Goal: Find specific page/section: Find specific page/section

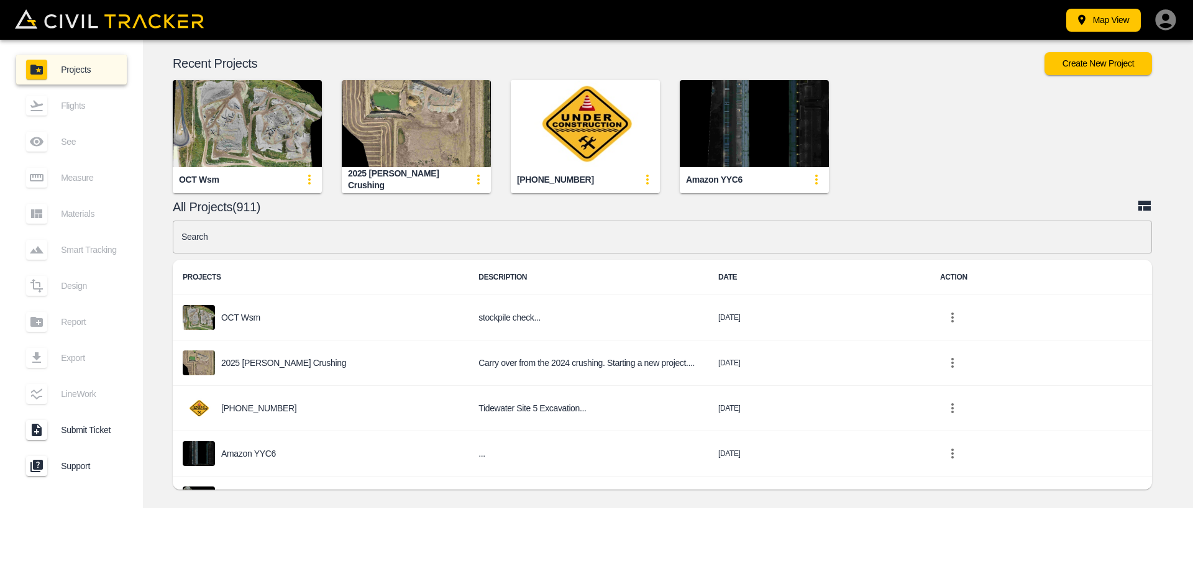
click at [797, 232] on input "text" at bounding box center [662, 237] width 979 height 33
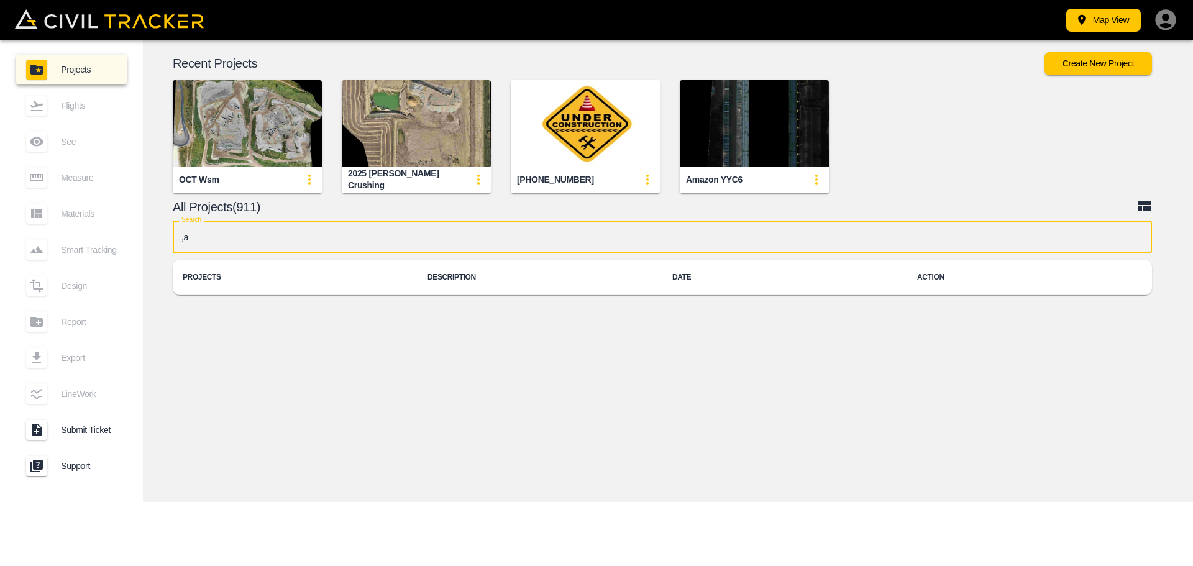
type input ","
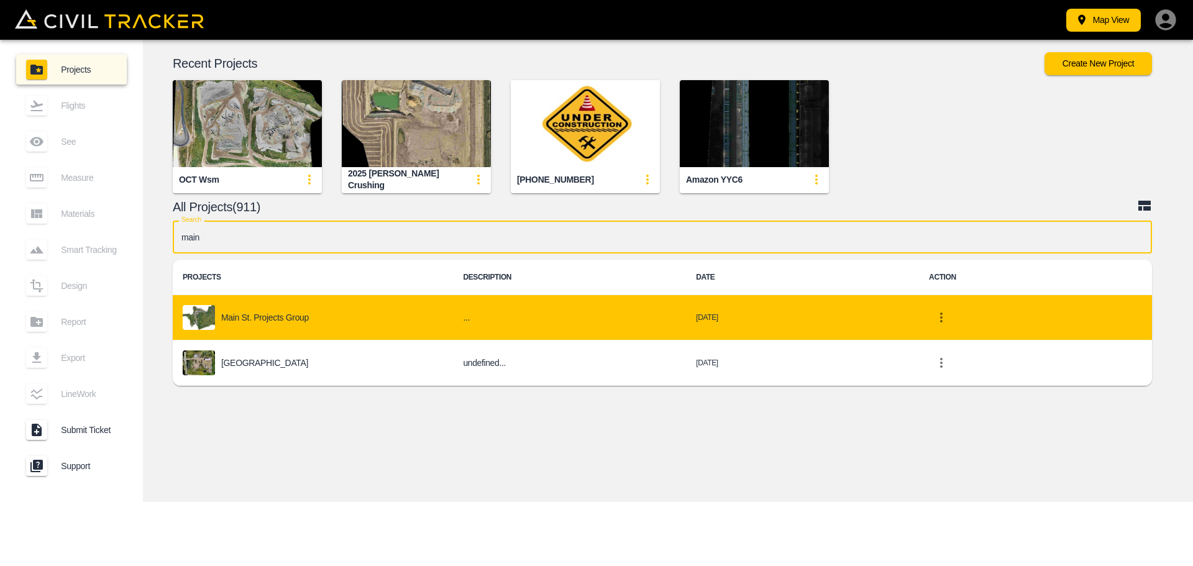
type input "main"
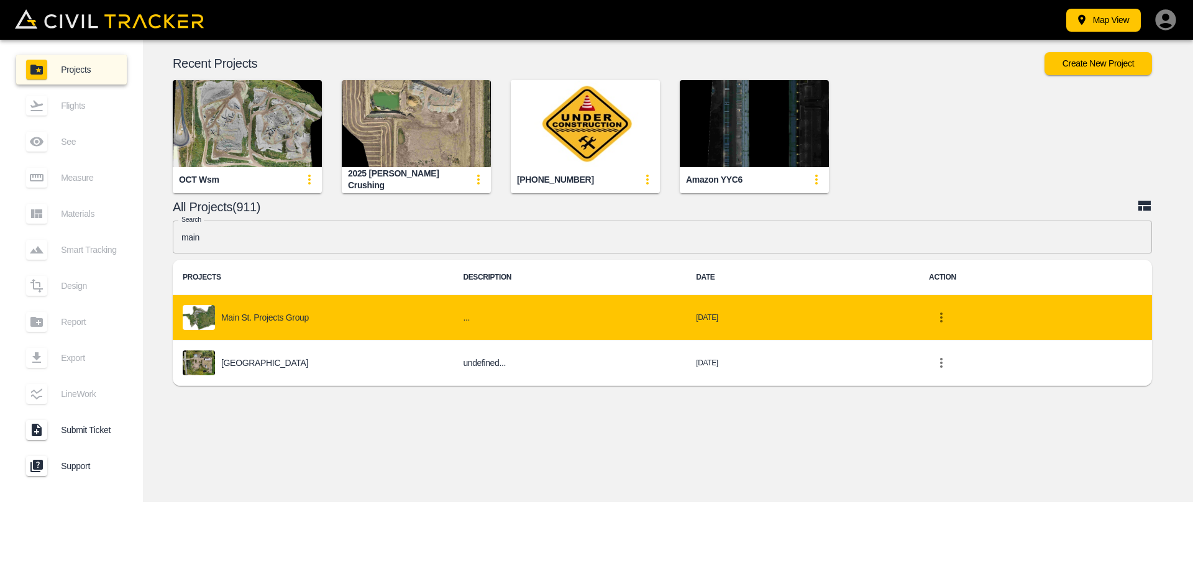
click at [453, 326] on td "..." at bounding box center [569, 317] width 233 height 45
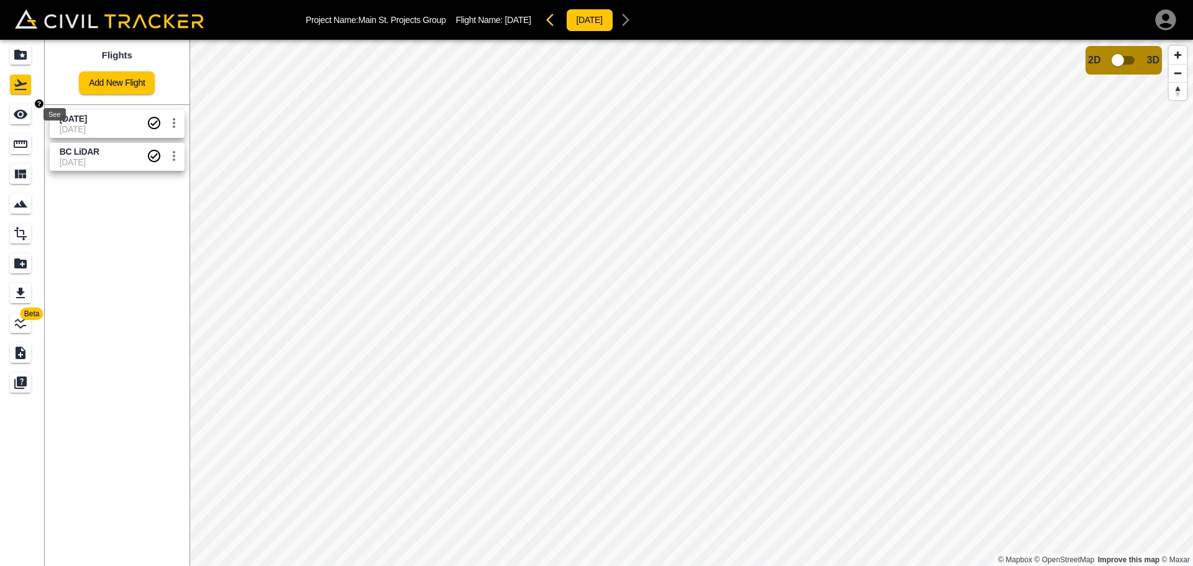
click at [18, 115] on icon "See" at bounding box center [20, 114] width 15 height 15
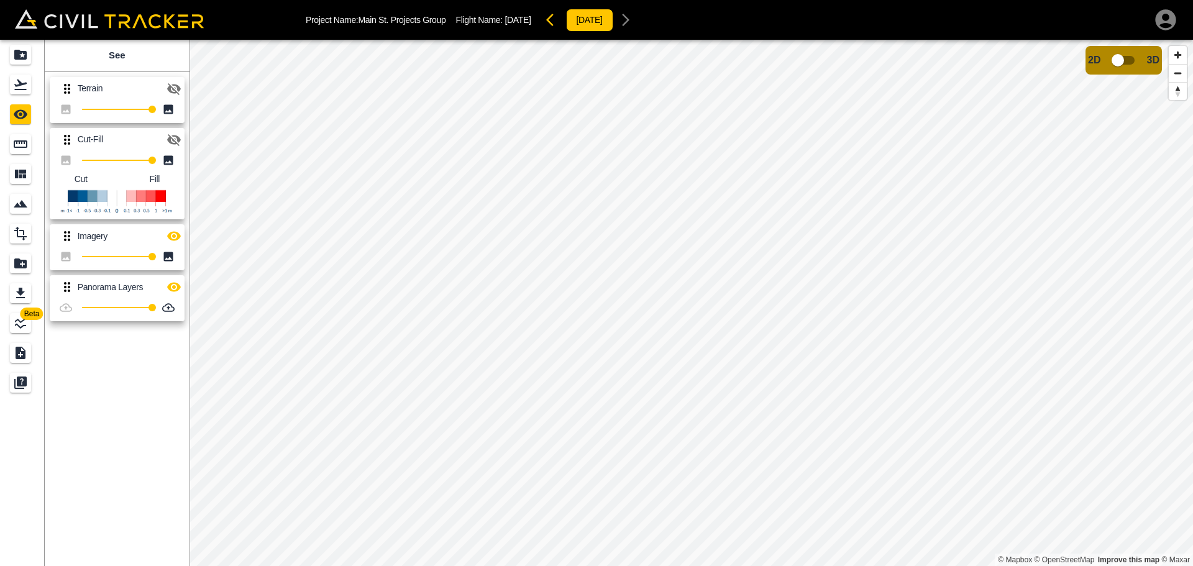
click at [175, 91] on icon "button" at bounding box center [174, 89] width 14 height 12
click at [173, 88] on icon "button" at bounding box center [174, 88] width 14 height 9
click at [175, 93] on icon "button" at bounding box center [174, 89] width 14 height 12
click at [176, 82] on icon "button" at bounding box center [174, 88] width 15 height 15
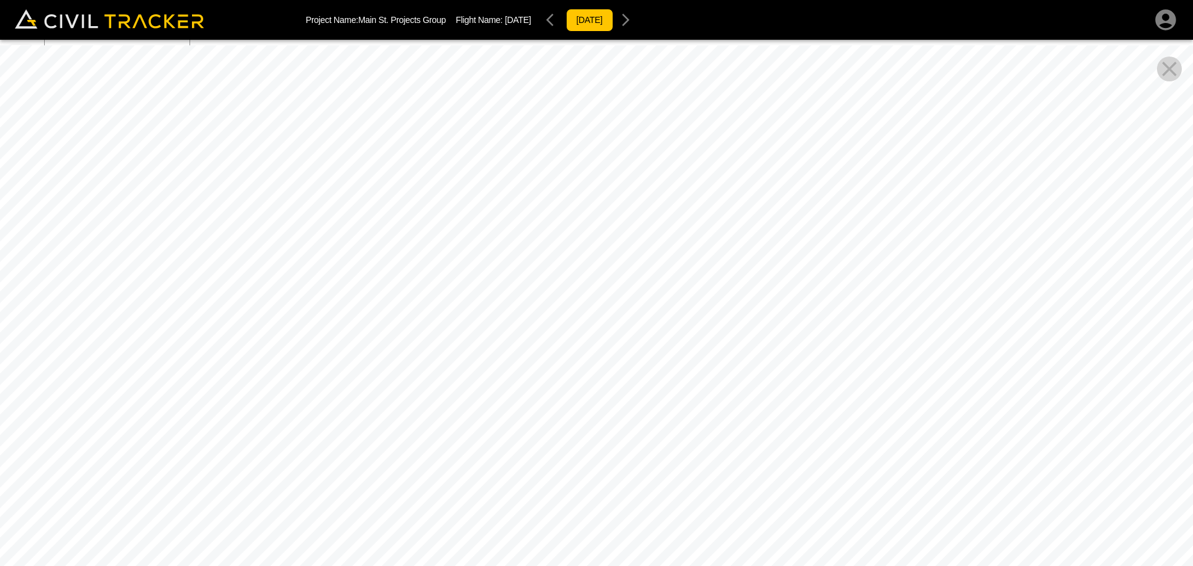
drag, startPoint x: 612, startPoint y: 277, endPoint x: 595, endPoint y: 239, distance: 42.0
click at [597, 240] on div at bounding box center [596, 328] width 1193 height 566
drag, startPoint x: 637, startPoint y: 242, endPoint x: 543, endPoint y: 246, distance: 94.5
click at [543, 246] on div at bounding box center [596, 328] width 1193 height 566
drag, startPoint x: 528, startPoint y: 245, endPoint x: 586, endPoint y: 236, distance: 58.5
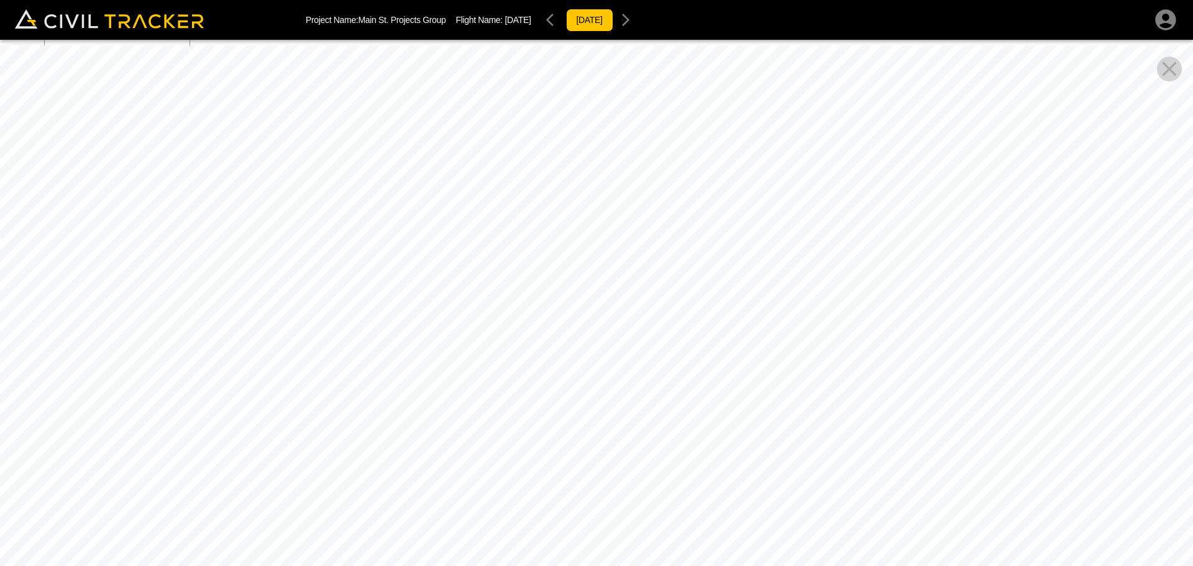
click at [586, 236] on div at bounding box center [596, 328] width 1193 height 566
click at [575, 242] on div at bounding box center [596, 328] width 1193 height 566
drag, startPoint x: 553, startPoint y: 253, endPoint x: 549, endPoint y: 281, distance: 28.3
click at [549, 281] on div at bounding box center [596, 328] width 1193 height 566
click at [552, 286] on div at bounding box center [596, 328] width 1193 height 566
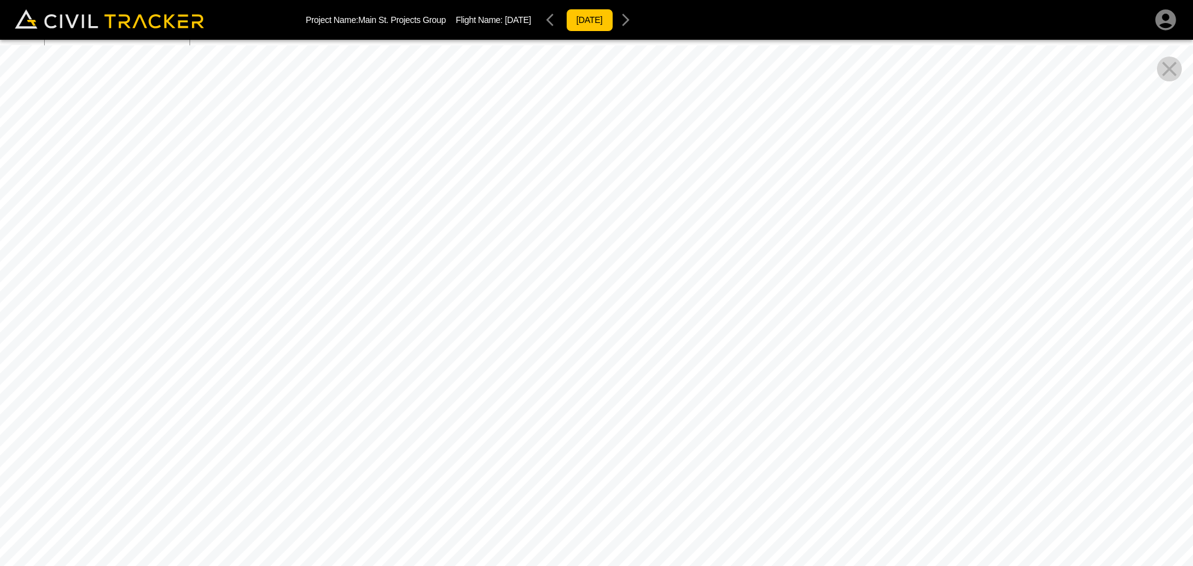
click at [1169, 75] on icon "Close Pano View" at bounding box center [1169, 69] width 25 height 25
drag, startPoint x: 712, startPoint y: 218, endPoint x: 544, endPoint y: 167, distance: 175.3
click at [554, 170] on div at bounding box center [596, 328] width 1193 height 566
drag, startPoint x: 736, startPoint y: 189, endPoint x: 647, endPoint y: 142, distance: 100.1
click at [649, 142] on div at bounding box center [596, 328] width 1193 height 566
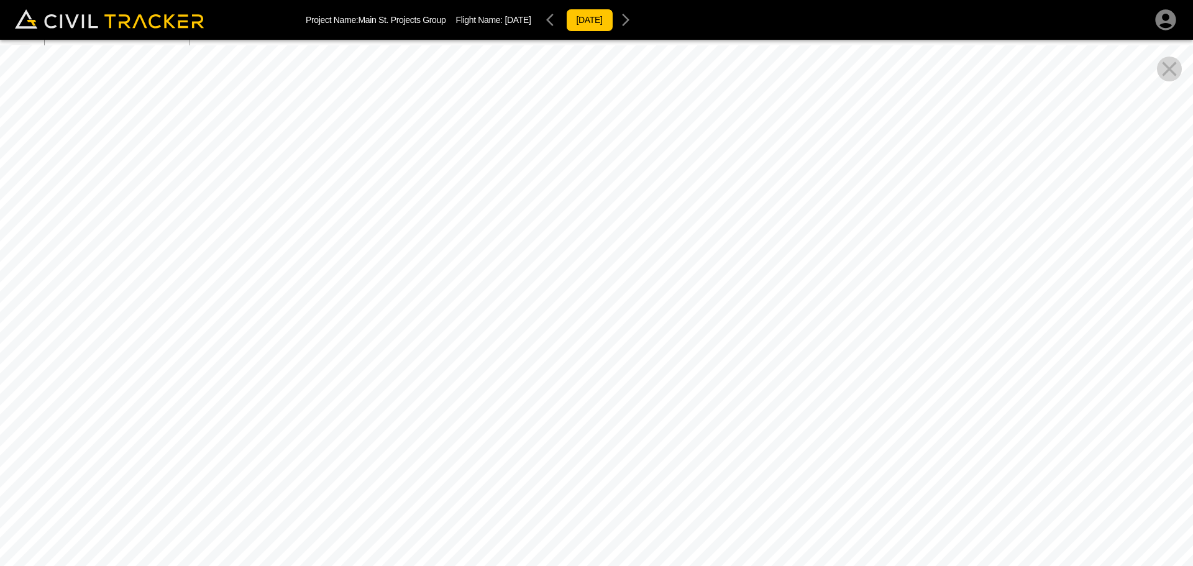
drag, startPoint x: 751, startPoint y: 173, endPoint x: 565, endPoint y: 163, distance: 186.0
click at [579, 164] on div at bounding box center [596, 328] width 1193 height 566
drag, startPoint x: 816, startPoint y: 199, endPoint x: 648, endPoint y: 155, distance: 174.1
click at [641, 150] on div at bounding box center [596, 328] width 1193 height 566
drag, startPoint x: 781, startPoint y: 210, endPoint x: 618, endPoint y: 126, distance: 183.1
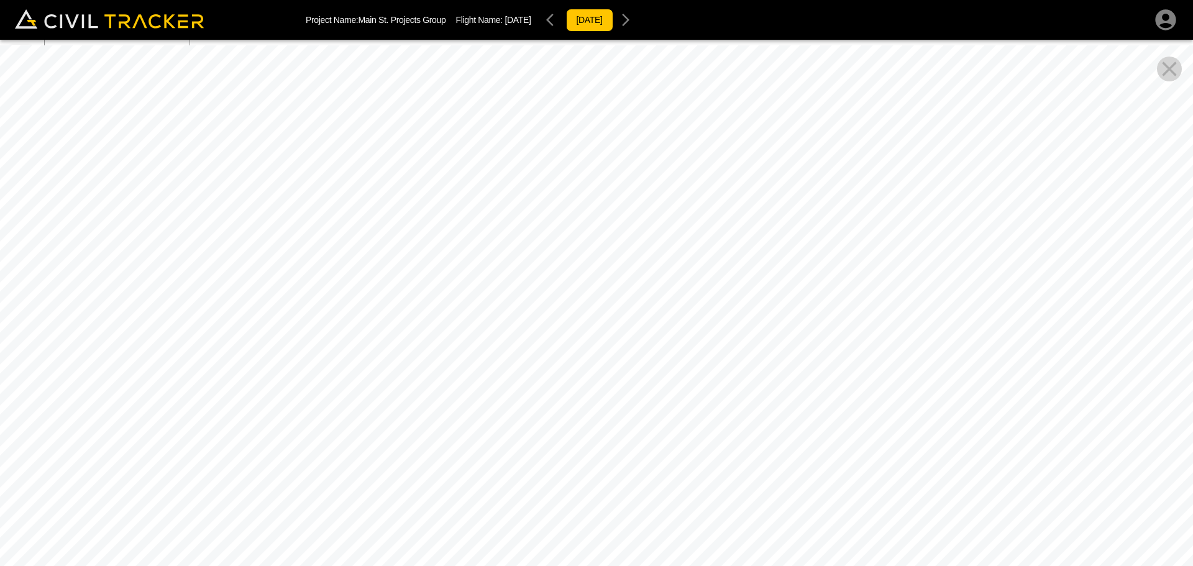
click at [618, 126] on div at bounding box center [596, 328] width 1193 height 566
drag, startPoint x: 682, startPoint y: 175, endPoint x: 496, endPoint y: 200, distance: 187.4
click at [439, 200] on div at bounding box center [596, 328] width 1193 height 566
drag, startPoint x: 753, startPoint y: 201, endPoint x: 542, endPoint y: 163, distance: 214.6
click at [543, 164] on div at bounding box center [596, 328] width 1193 height 566
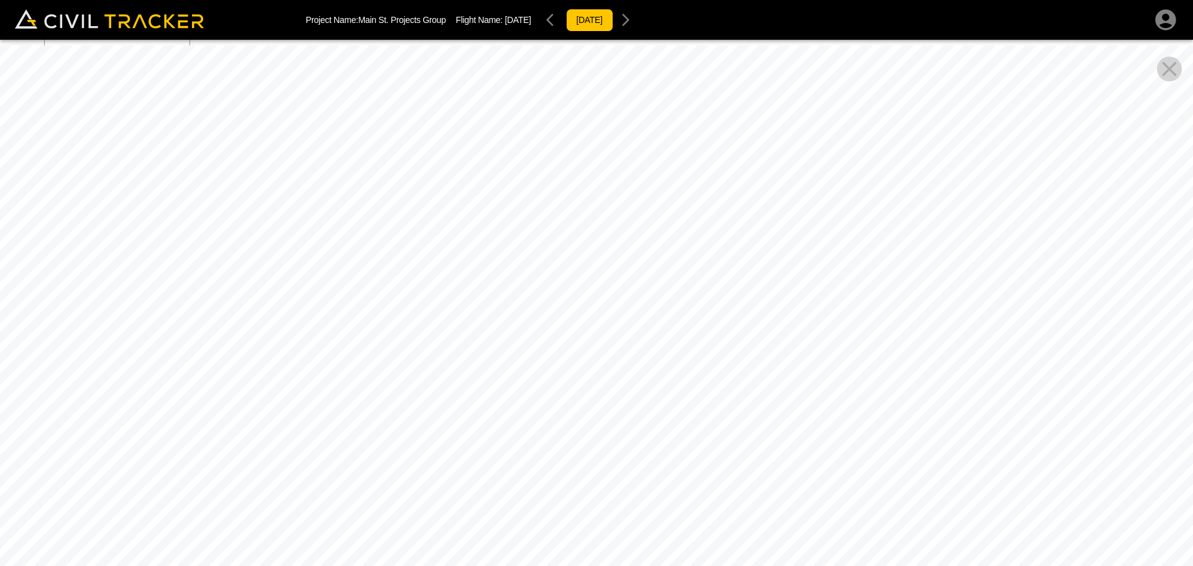
drag, startPoint x: 618, startPoint y: 177, endPoint x: 569, endPoint y: 93, distance: 97.2
click at [570, 98] on div at bounding box center [596, 328] width 1193 height 566
drag, startPoint x: 746, startPoint y: 214, endPoint x: 541, endPoint y: 170, distance: 209.0
click at [555, 173] on div at bounding box center [596, 328] width 1193 height 566
drag, startPoint x: 644, startPoint y: 228, endPoint x: 485, endPoint y: 270, distance: 165.0
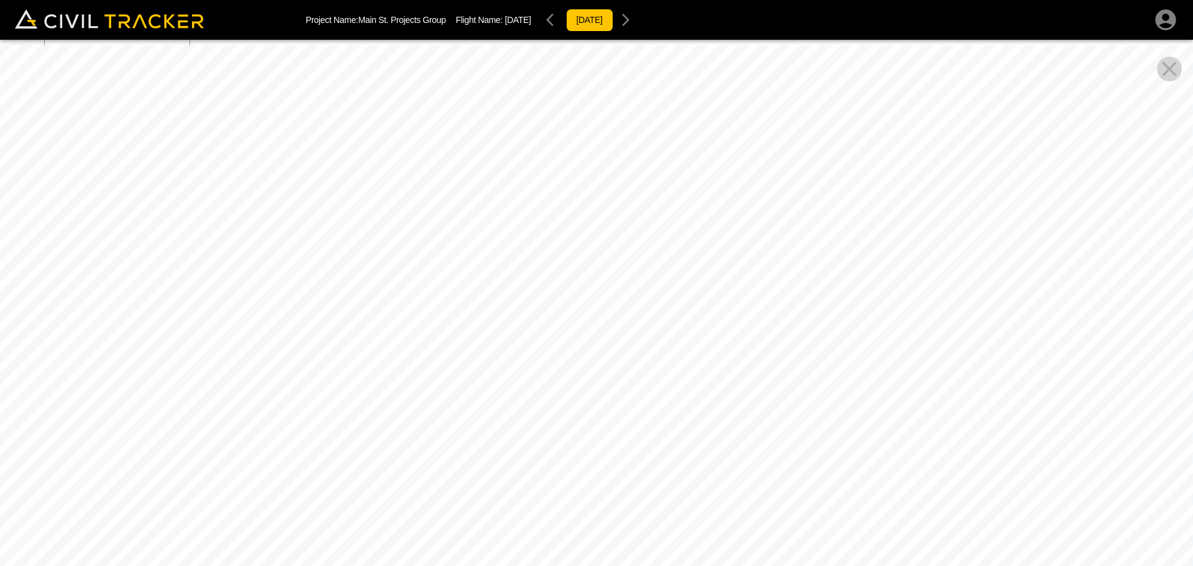
click at [464, 272] on div at bounding box center [596, 328] width 1193 height 566
drag, startPoint x: 588, startPoint y: 216, endPoint x: 447, endPoint y: 229, distance: 141.6
click at [447, 230] on div at bounding box center [596, 328] width 1193 height 566
drag, startPoint x: 763, startPoint y: 190, endPoint x: 491, endPoint y: 296, distance: 291.9
click at [492, 298] on div at bounding box center [596, 328] width 1193 height 566
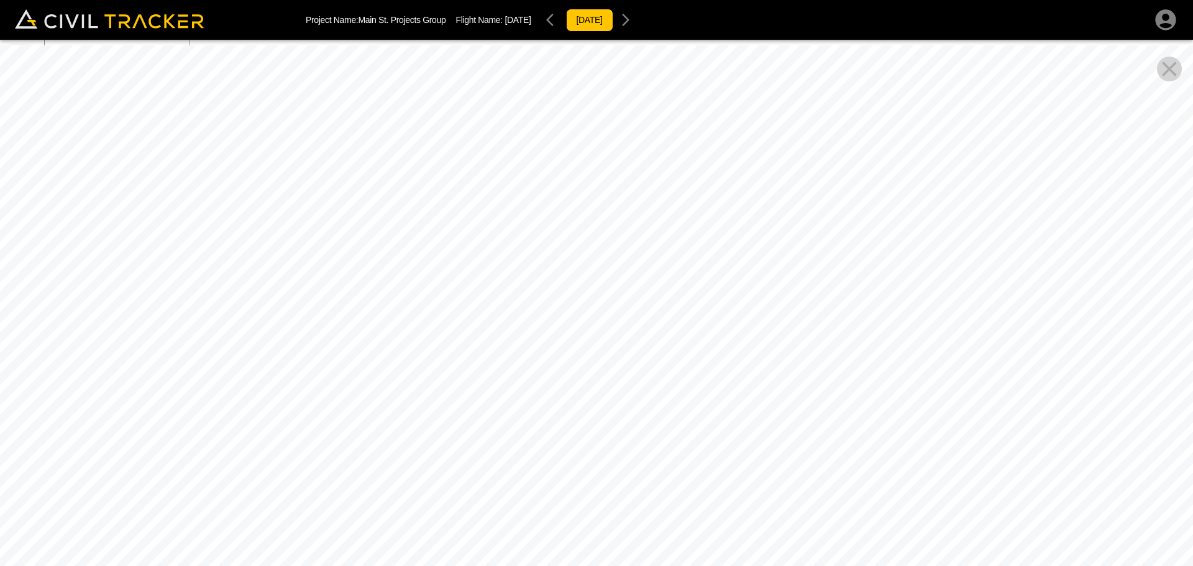
drag, startPoint x: 695, startPoint y: 252, endPoint x: 608, endPoint y: 158, distance: 128.8
click at [608, 158] on div at bounding box center [596, 328] width 1193 height 566
drag, startPoint x: 681, startPoint y: 219, endPoint x: 621, endPoint y: 179, distance: 72.2
click at [622, 180] on div at bounding box center [596, 328] width 1193 height 566
drag, startPoint x: 741, startPoint y: 237, endPoint x: 573, endPoint y: 149, distance: 188.7
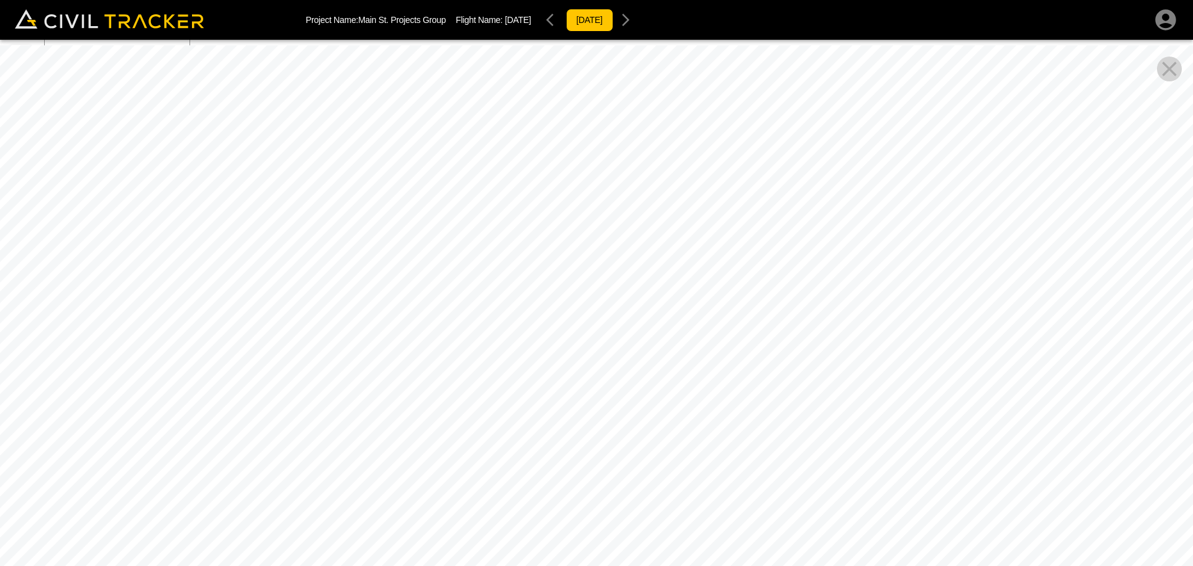
click at [572, 147] on div at bounding box center [596, 328] width 1193 height 566
drag, startPoint x: 734, startPoint y: 174, endPoint x: 529, endPoint y: 309, distance: 245.4
click at [481, 352] on div at bounding box center [596, 328] width 1193 height 566
drag, startPoint x: 596, startPoint y: 260, endPoint x: 564, endPoint y: 332, distance: 78.7
click at [560, 352] on div at bounding box center [596, 328] width 1193 height 566
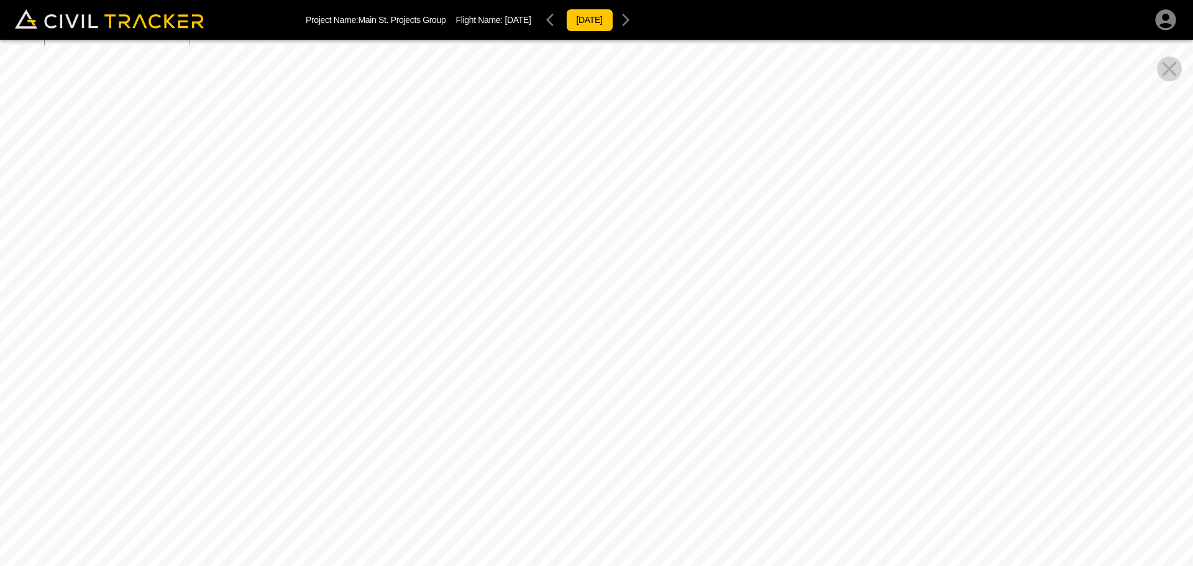
drag, startPoint x: 735, startPoint y: 304, endPoint x: 785, endPoint y: 334, distance: 58.0
click at [862, 322] on div at bounding box center [596, 328] width 1193 height 566
drag, startPoint x: 571, startPoint y: 283, endPoint x: 765, endPoint y: 308, distance: 195.4
click at [734, 313] on div at bounding box center [596, 328] width 1193 height 566
drag, startPoint x: 649, startPoint y: 326, endPoint x: 717, endPoint y: 334, distance: 68.8
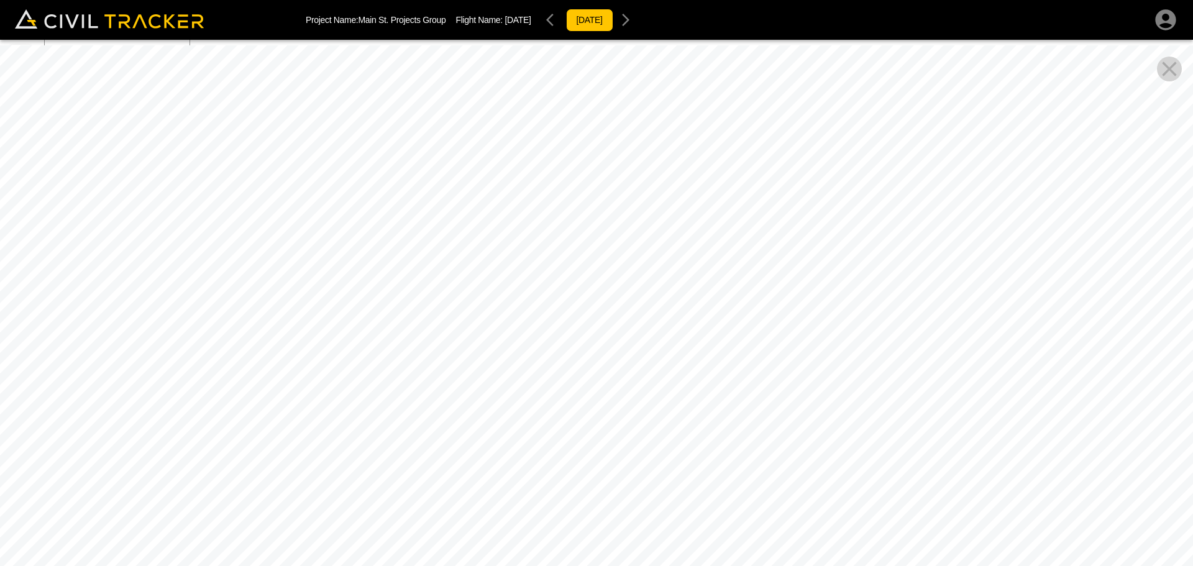
click at [717, 334] on div at bounding box center [596, 328] width 1193 height 566
drag, startPoint x: 505, startPoint y: 321, endPoint x: 687, endPoint y: 314, distance: 182.2
click at [687, 314] on div at bounding box center [596, 328] width 1193 height 566
drag, startPoint x: 573, startPoint y: 245, endPoint x: 609, endPoint y: 183, distance: 71.0
click at [603, 198] on div at bounding box center [596, 328] width 1193 height 566
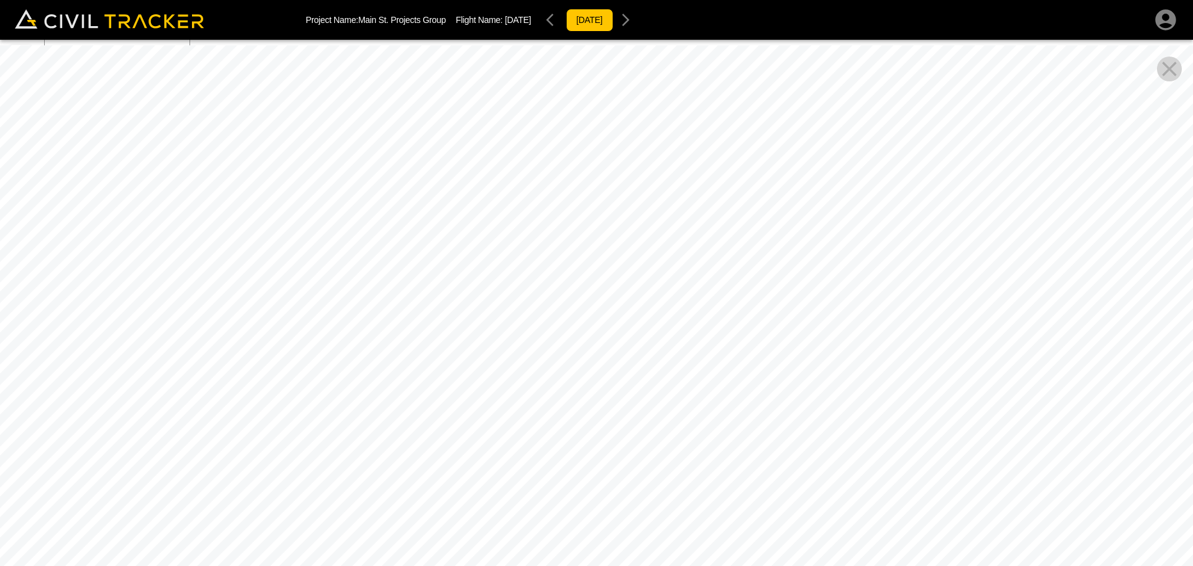
drag, startPoint x: 535, startPoint y: 228, endPoint x: 892, endPoint y: 350, distance: 377.4
click at [862, 335] on div at bounding box center [596, 328] width 1193 height 566
drag, startPoint x: 604, startPoint y: 288, endPoint x: 687, endPoint y: 384, distance: 126.9
click at [685, 379] on div at bounding box center [596, 328] width 1193 height 566
drag, startPoint x: 648, startPoint y: 290, endPoint x: 688, endPoint y: 281, distance: 40.8
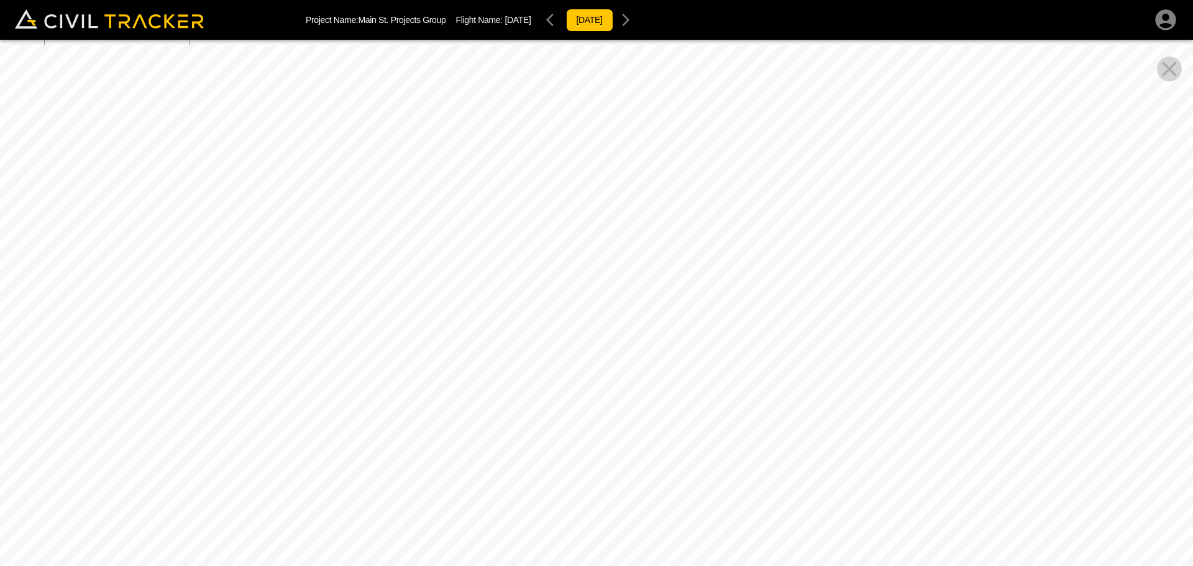
click at [686, 282] on div at bounding box center [596, 328] width 1193 height 566
click at [1169, 69] on icon "Close Pano View" at bounding box center [1169, 69] width 14 height 14
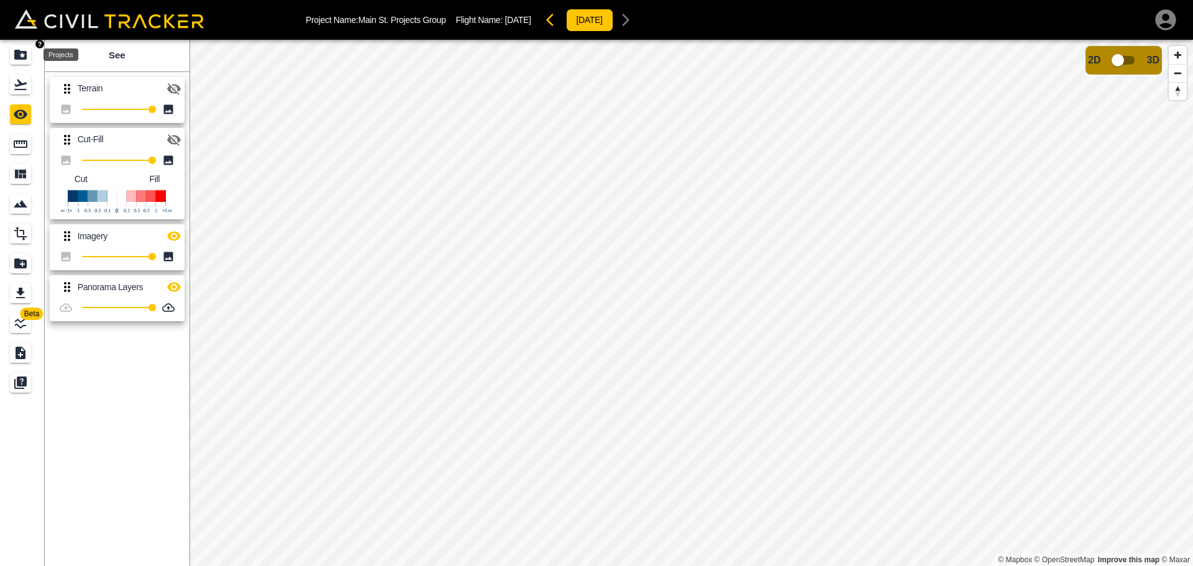
click at [30, 60] on div "Projects" at bounding box center [20, 55] width 21 height 20
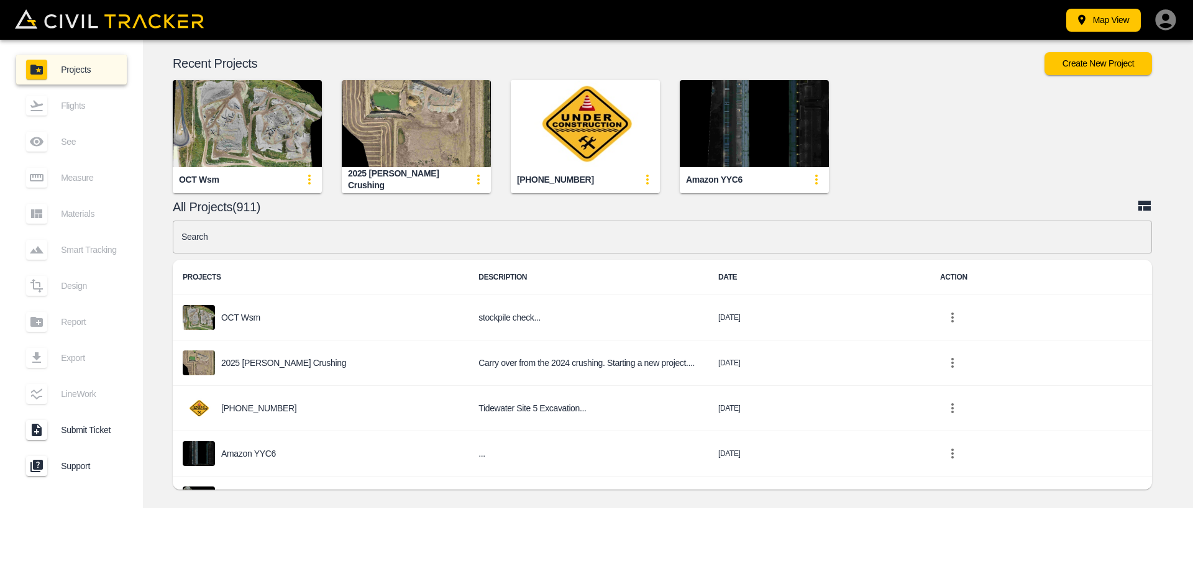
click at [421, 232] on input "text" at bounding box center [662, 237] width 979 height 33
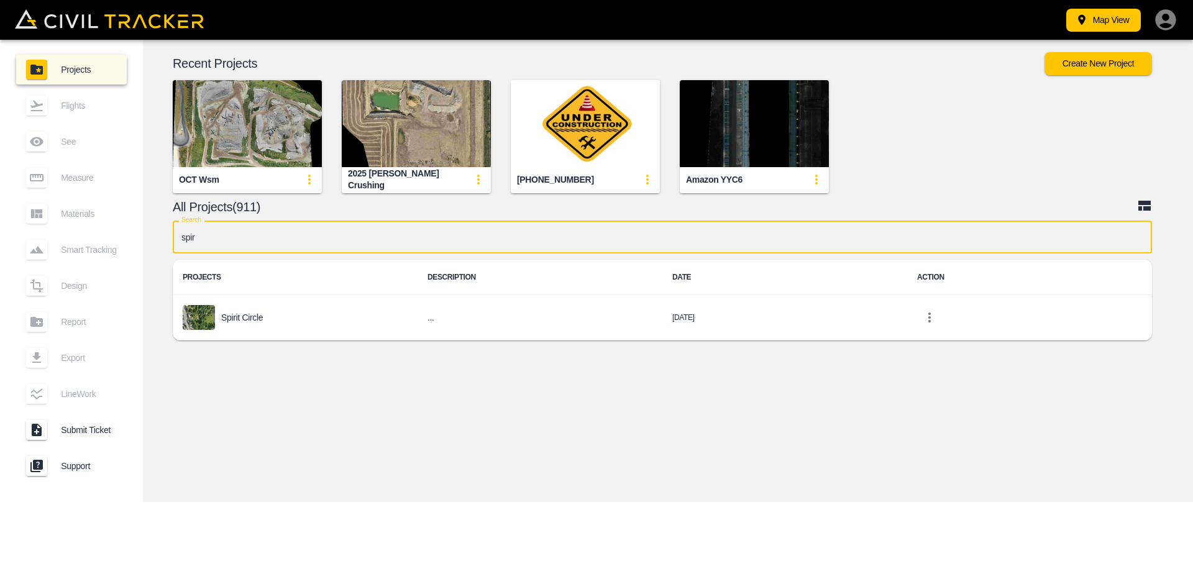
click at [238, 239] on input "spir" at bounding box center [662, 237] width 979 height 33
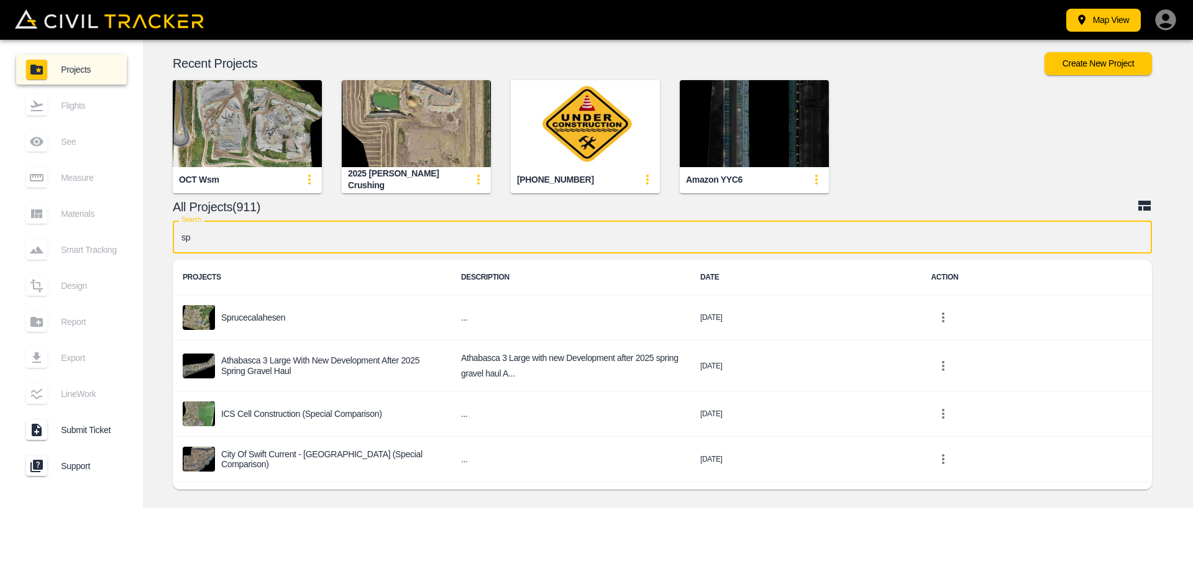
type input "s"
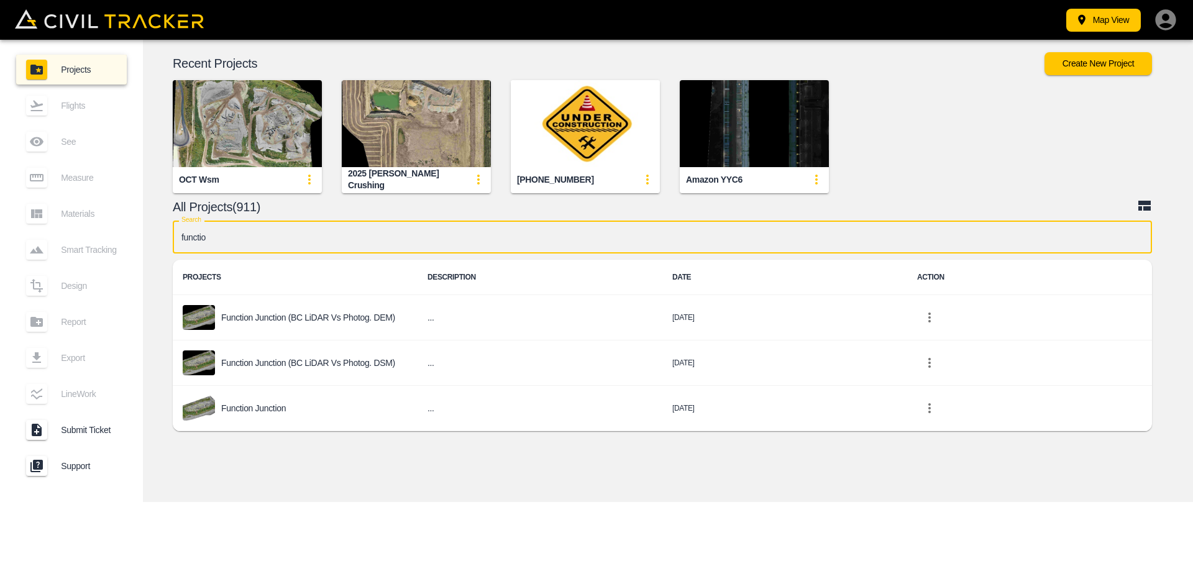
type input "function"
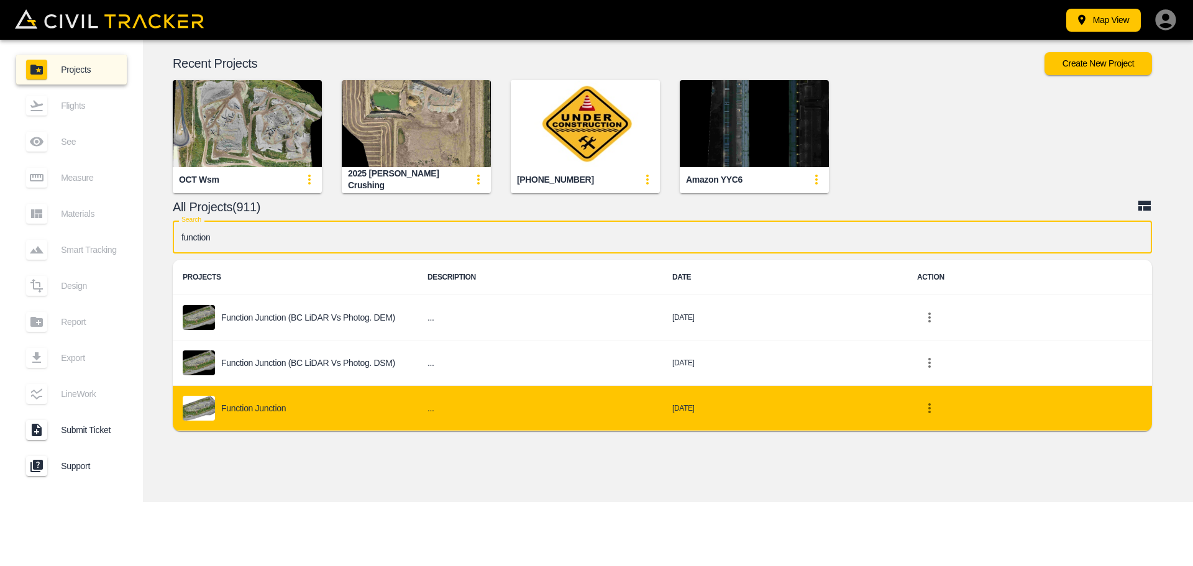
click at [262, 396] on div "Function Junction" at bounding box center [295, 408] width 225 height 25
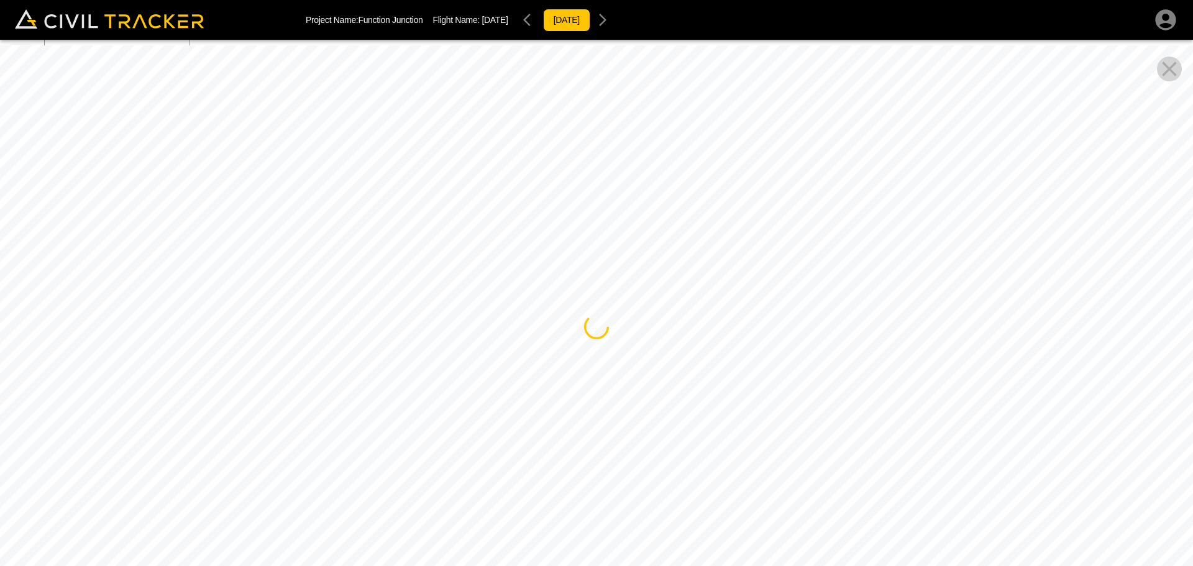
drag, startPoint x: 570, startPoint y: 300, endPoint x: 683, endPoint y: 125, distance: 208.5
click at [683, 125] on div at bounding box center [596, 328] width 1193 height 566
drag, startPoint x: 490, startPoint y: 175, endPoint x: 798, endPoint y: 207, distance: 310.5
click at [793, 206] on div at bounding box center [596, 328] width 1193 height 566
drag, startPoint x: 558, startPoint y: 196, endPoint x: 713, endPoint y: 84, distance: 191.4
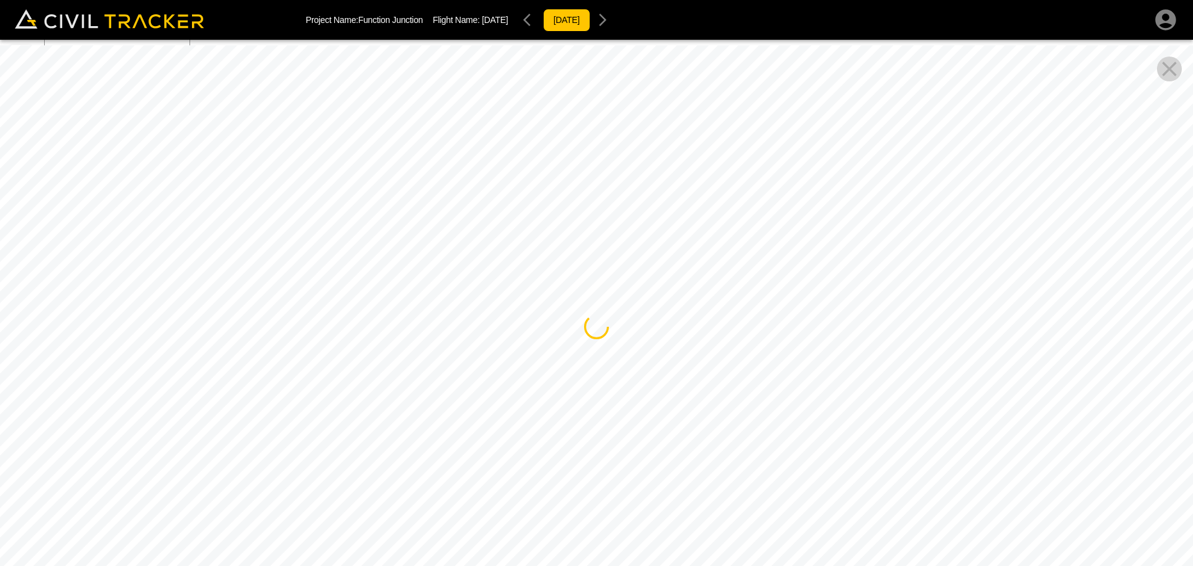
click at [719, 75] on div at bounding box center [596, 328] width 1193 height 566
drag, startPoint x: 505, startPoint y: 168, endPoint x: 882, endPoint y: 160, distance: 377.2
click at [880, 160] on div at bounding box center [596, 328] width 1193 height 566
drag, startPoint x: 567, startPoint y: 203, endPoint x: 747, endPoint y: 152, distance: 187.2
click at [746, 156] on div at bounding box center [596, 328] width 1193 height 566
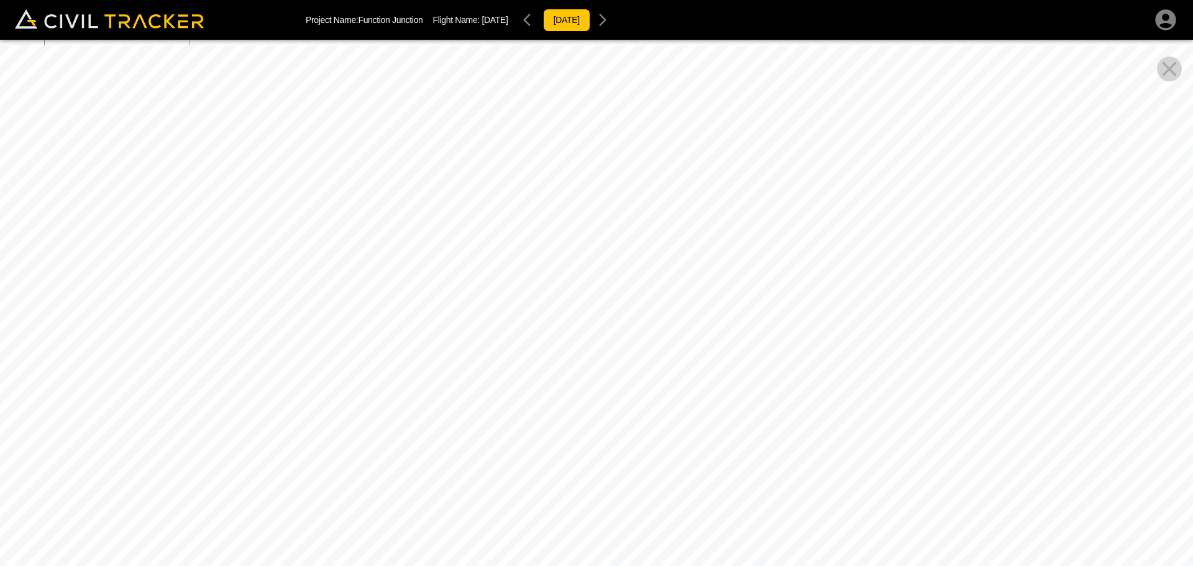
drag, startPoint x: 622, startPoint y: 262, endPoint x: 666, endPoint y: 158, distance: 112.7
click at [666, 158] on div at bounding box center [596, 328] width 1193 height 566
drag, startPoint x: 437, startPoint y: 244, endPoint x: 516, endPoint y: 197, distance: 91.1
click at [322, 244] on div at bounding box center [596, 328] width 1193 height 566
drag, startPoint x: 680, startPoint y: 192, endPoint x: 372, endPoint y: 273, distance: 318.7
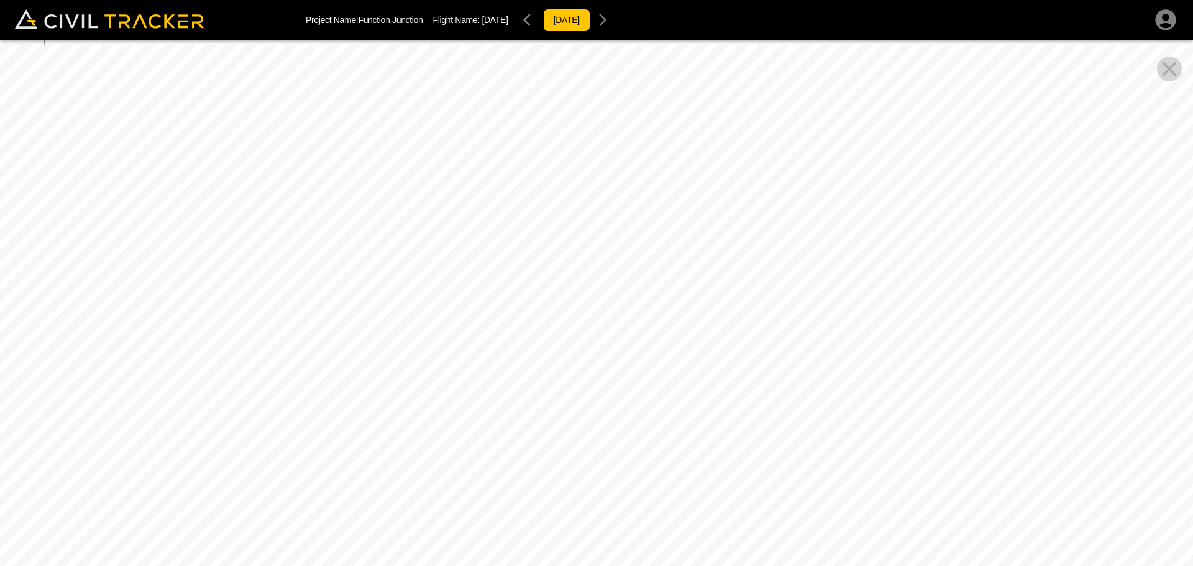
click at [365, 275] on div at bounding box center [596, 328] width 1193 height 566
drag, startPoint x: 578, startPoint y: 232, endPoint x: 436, endPoint y: 258, distance: 144.0
click at [436, 258] on div at bounding box center [596, 328] width 1193 height 566
drag, startPoint x: 642, startPoint y: 193, endPoint x: 516, endPoint y: 214, distance: 127.3
click at [518, 214] on div at bounding box center [596, 328] width 1193 height 566
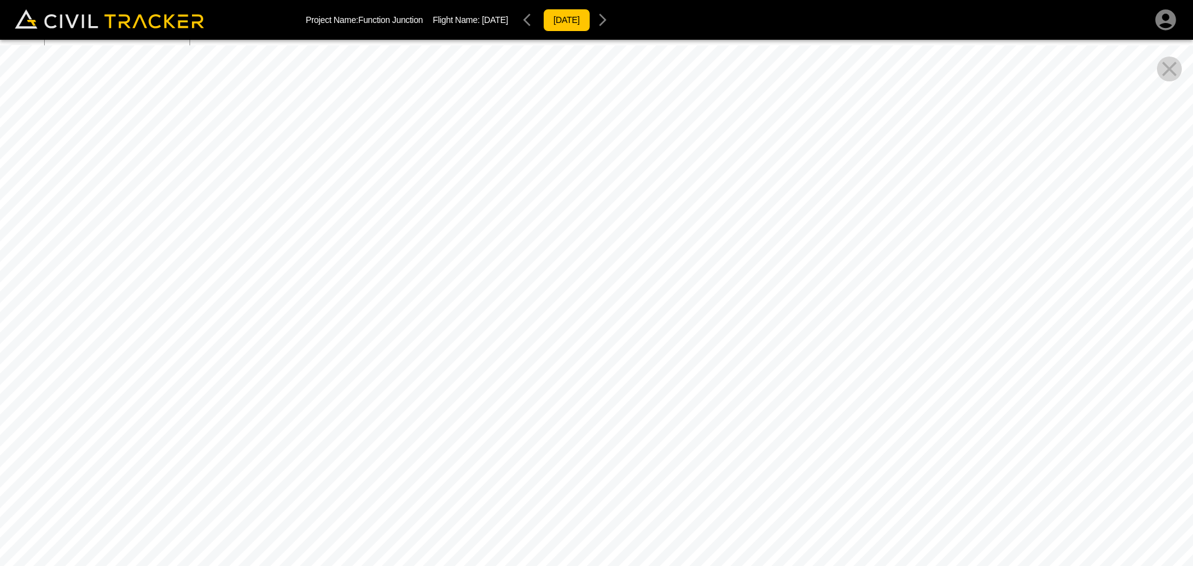
drag, startPoint x: 564, startPoint y: 204, endPoint x: 549, endPoint y: 147, distance: 58.6
click at [549, 148] on div at bounding box center [596, 328] width 1193 height 566
drag, startPoint x: 629, startPoint y: 191, endPoint x: 496, endPoint y: 169, distance: 134.1
click at [496, 170] on div at bounding box center [596, 328] width 1193 height 566
drag, startPoint x: 680, startPoint y: 212, endPoint x: 591, endPoint y: 131, distance: 120.5
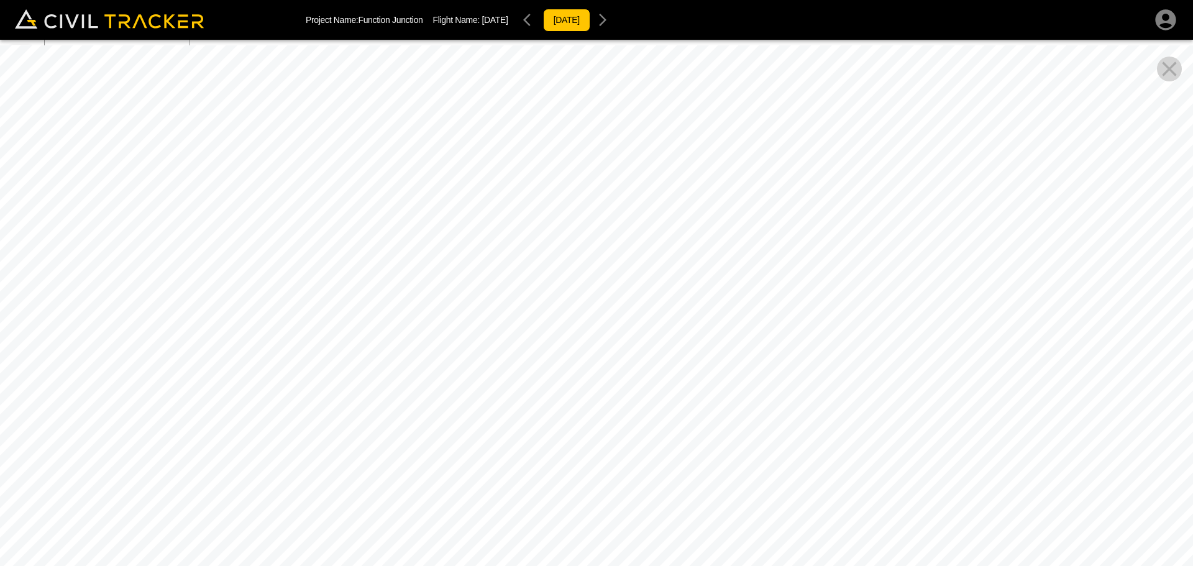
click at [593, 132] on div at bounding box center [596, 328] width 1193 height 566
drag, startPoint x: 762, startPoint y: 188, endPoint x: 591, endPoint y: 208, distance: 171.5
click at [552, 219] on div at bounding box center [596, 328] width 1193 height 566
drag, startPoint x: 618, startPoint y: 190, endPoint x: 492, endPoint y: 172, distance: 126.8
click at [492, 172] on div at bounding box center [596, 328] width 1193 height 566
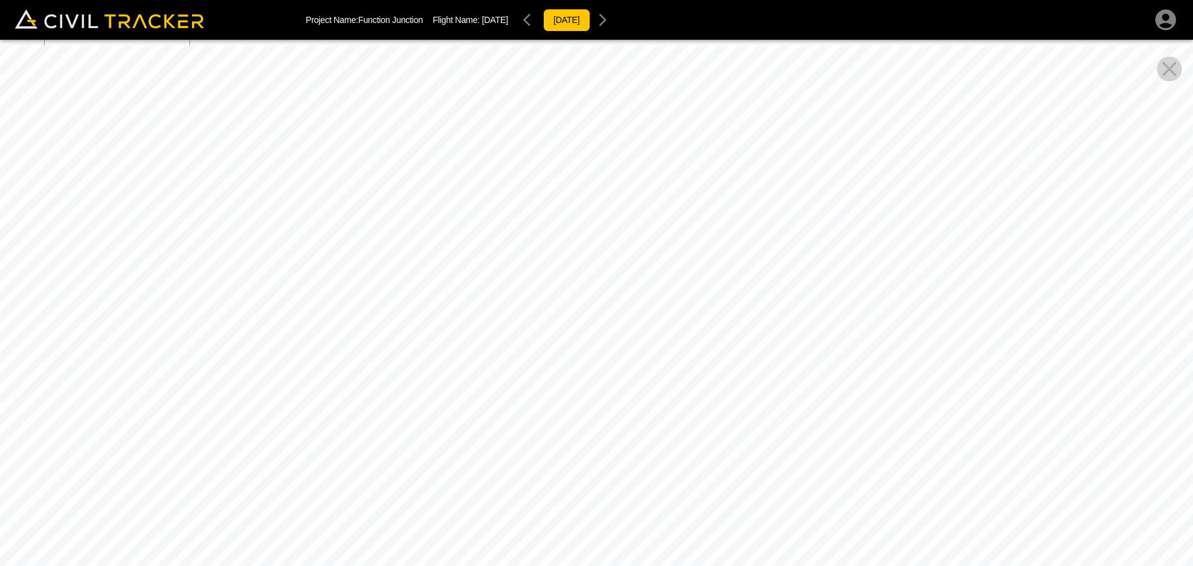
drag, startPoint x: 721, startPoint y: 176, endPoint x: 535, endPoint y: 205, distance: 188.0
click at [537, 205] on div at bounding box center [596, 328] width 1193 height 566
drag, startPoint x: 578, startPoint y: 193, endPoint x: 610, endPoint y: 124, distance: 75.3
click at [610, 124] on div at bounding box center [596, 328] width 1193 height 566
drag, startPoint x: 671, startPoint y: 160, endPoint x: 507, endPoint y: 213, distance: 172.3
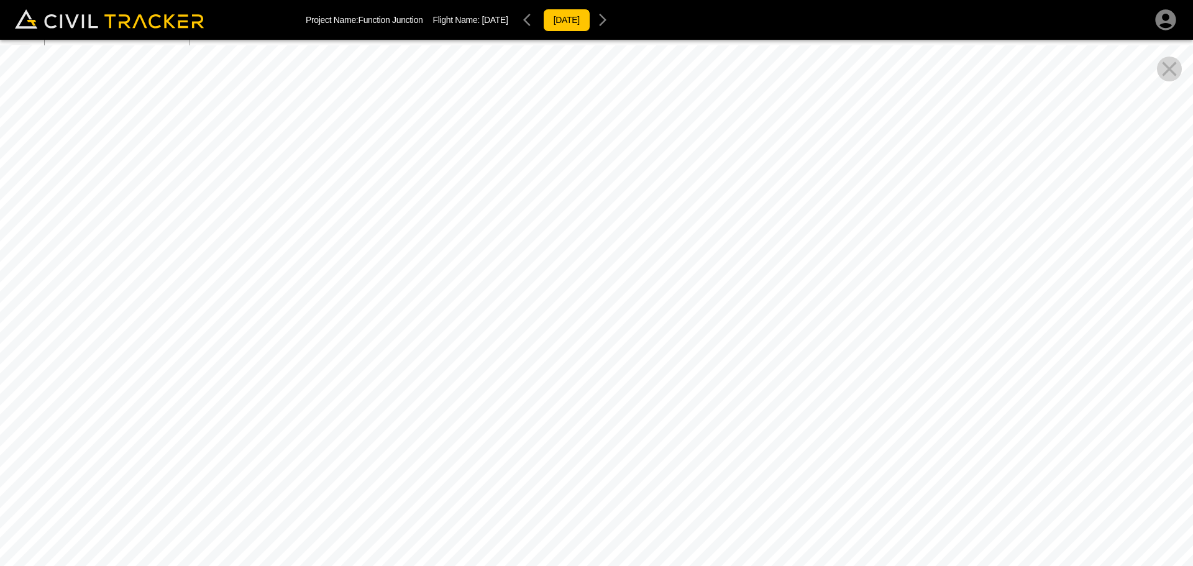
click at [509, 213] on div at bounding box center [596, 328] width 1193 height 566
drag, startPoint x: 575, startPoint y: 187, endPoint x: 468, endPoint y: 197, distance: 107.9
click at [475, 197] on div at bounding box center [596, 328] width 1193 height 566
drag, startPoint x: 646, startPoint y: 173, endPoint x: 519, endPoint y: 181, distance: 127.0
click at [520, 181] on div at bounding box center [596, 328] width 1193 height 566
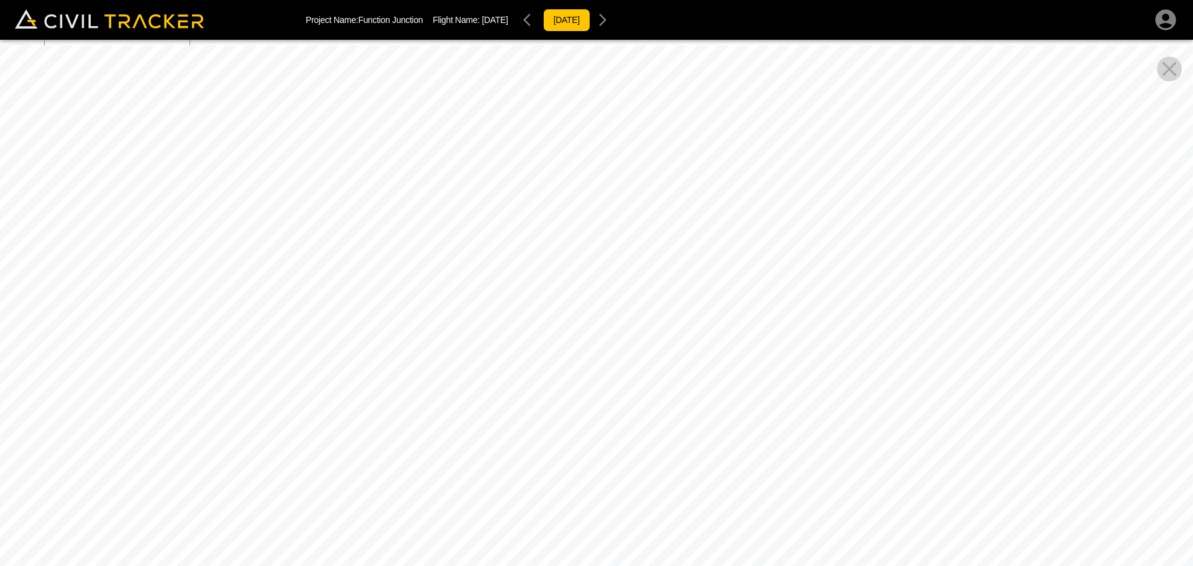
drag, startPoint x: 667, startPoint y: 165, endPoint x: 555, endPoint y: 122, distance: 119.2
click at [556, 122] on div at bounding box center [596, 328] width 1193 height 566
drag, startPoint x: 646, startPoint y: 174, endPoint x: 556, endPoint y: 117, distance: 106.2
click at [567, 125] on div at bounding box center [596, 328] width 1193 height 566
drag, startPoint x: 616, startPoint y: 178, endPoint x: 595, endPoint y: 165, distance: 24.8
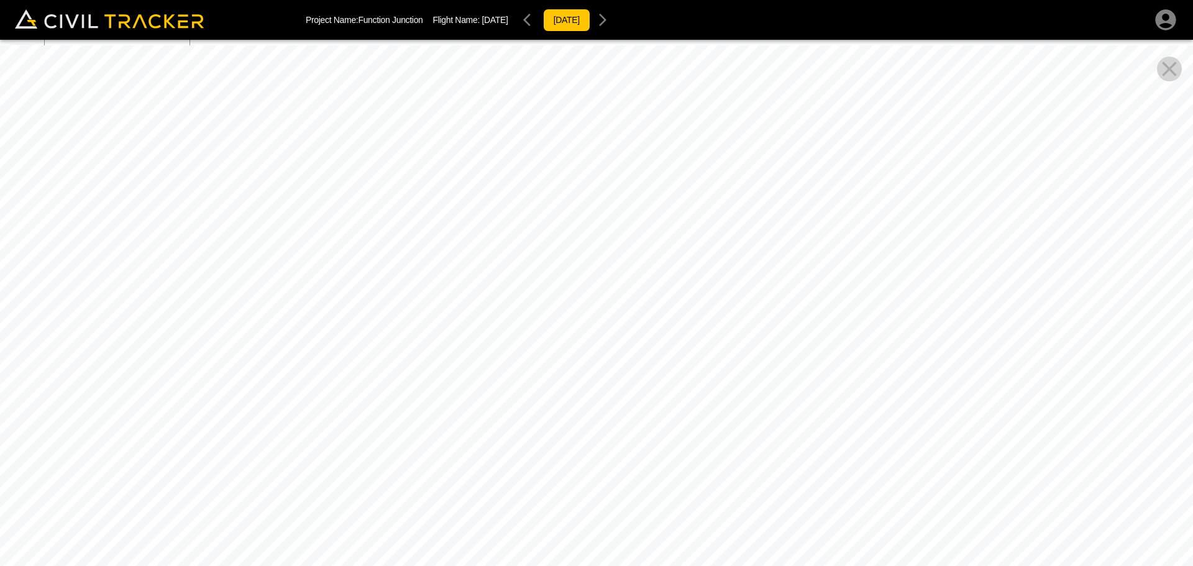
click at [599, 167] on div at bounding box center [596, 328] width 1193 height 566
drag, startPoint x: 695, startPoint y: 204, endPoint x: 499, endPoint y: 382, distance: 264.8
click at [516, 371] on div at bounding box center [596, 328] width 1193 height 566
drag, startPoint x: 639, startPoint y: 288, endPoint x: 470, endPoint y: 398, distance: 201.6
click at [471, 399] on div at bounding box center [596, 328] width 1193 height 566
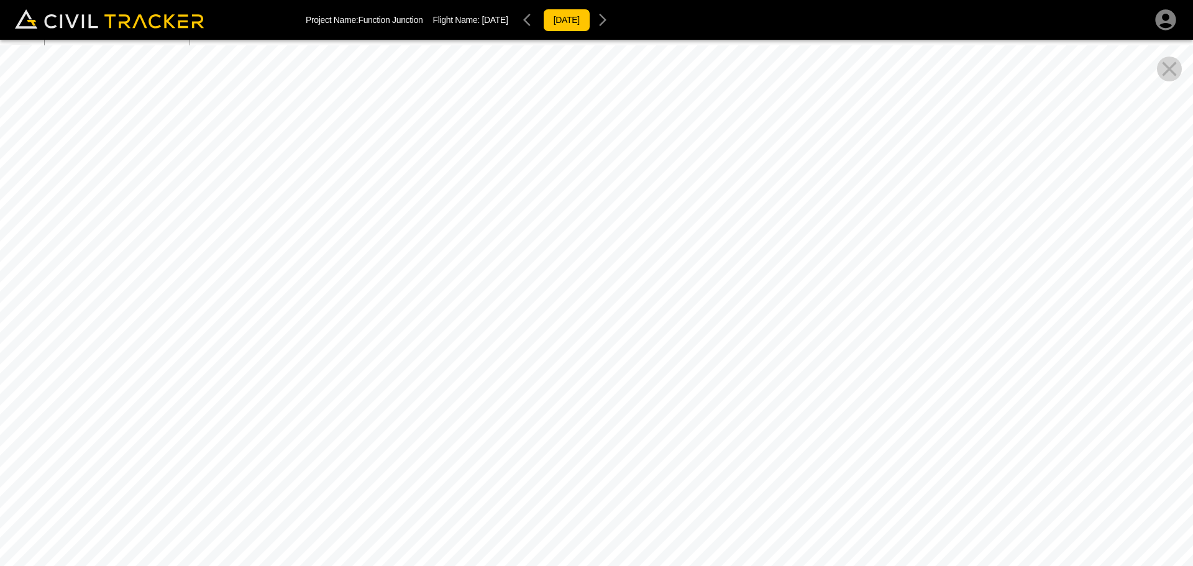
drag, startPoint x: 674, startPoint y: 235, endPoint x: 482, endPoint y: 256, distance: 193.1
click at [487, 256] on div at bounding box center [596, 328] width 1193 height 566
drag, startPoint x: 714, startPoint y: 197, endPoint x: 542, endPoint y: 336, distance: 221.3
click at [537, 345] on div at bounding box center [596, 328] width 1193 height 566
drag, startPoint x: 713, startPoint y: 263, endPoint x: 586, endPoint y: 325, distance: 140.9
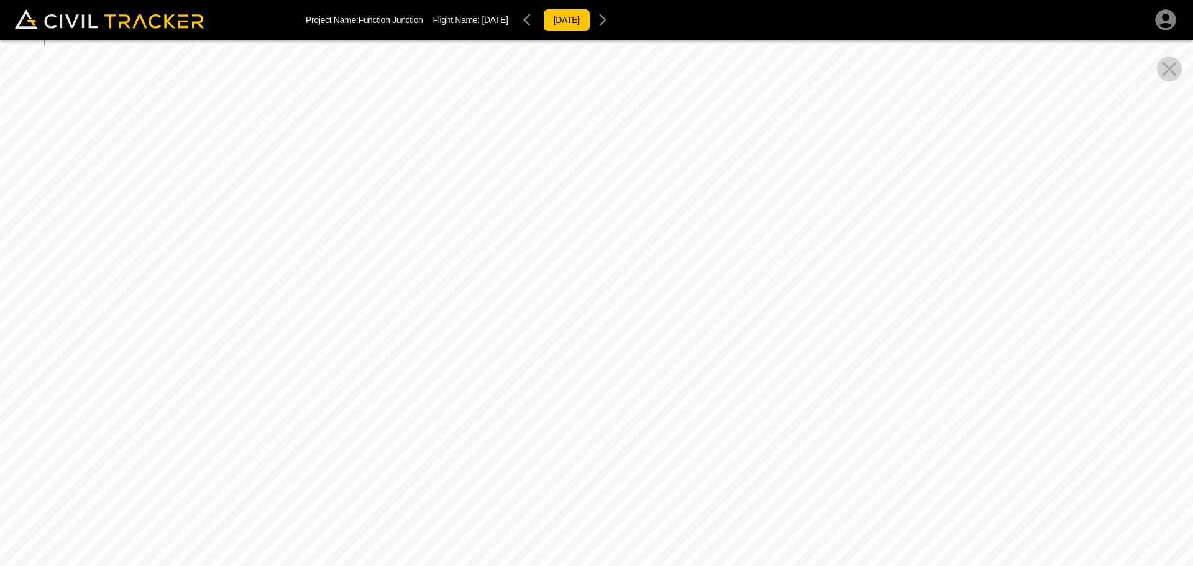
click at [587, 327] on div at bounding box center [596, 328] width 1193 height 566
click at [1144, 112] on div at bounding box center [596, 328] width 1193 height 566
click at [1169, 77] on icon "Close Pano View" at bounding box center [1169, 69] width 25 height 25
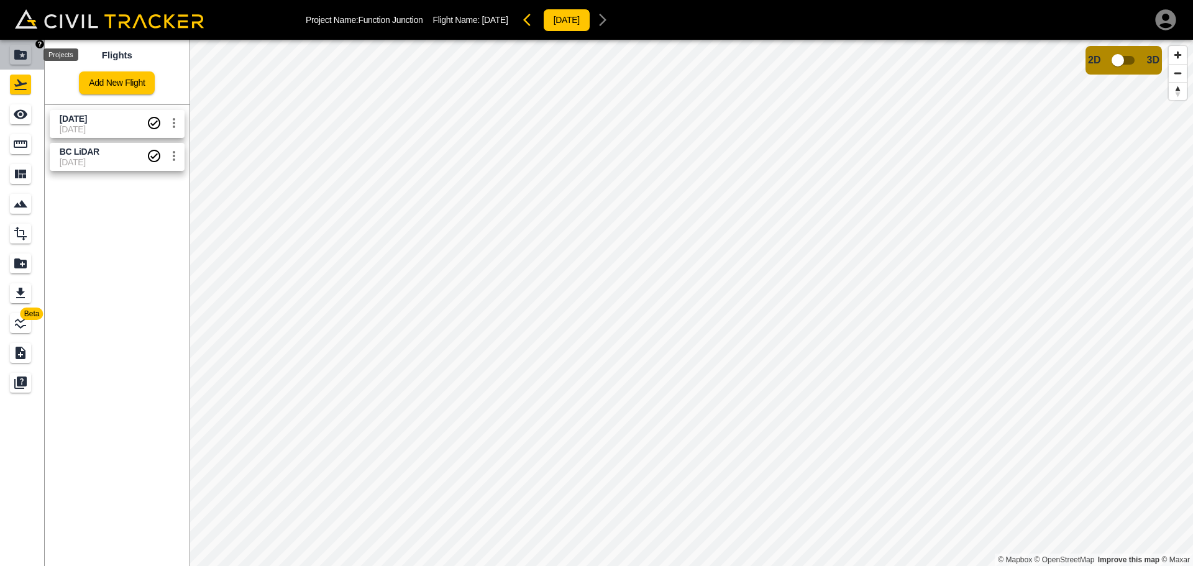
click at [24, 45] on div "Projects" at bounding box center [20, 55] width 21 height 20
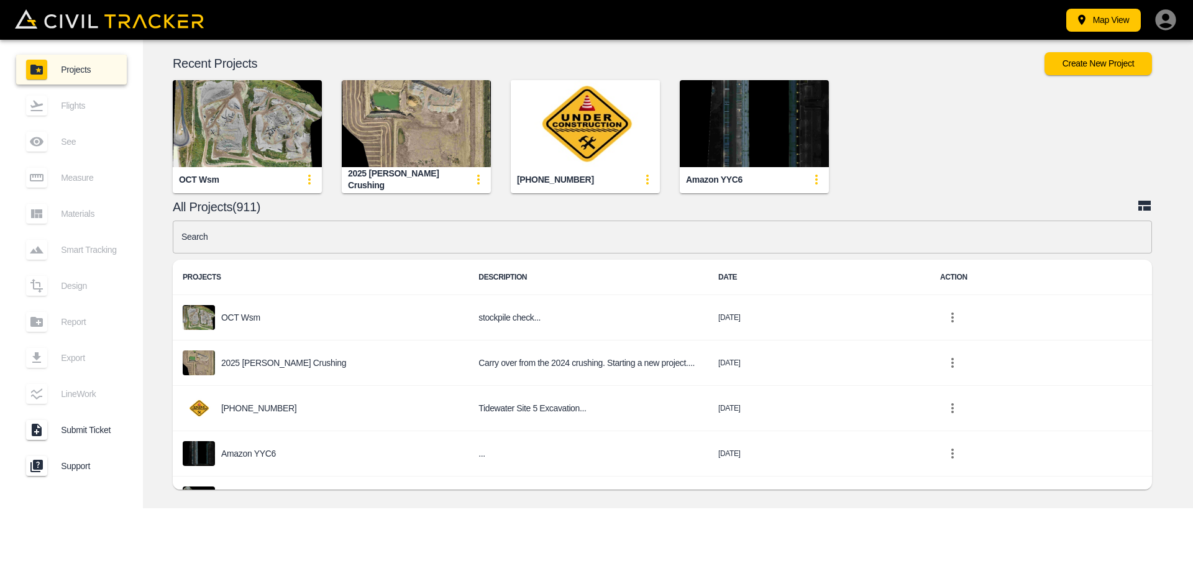
click at [345, 252] on input "text" at bounding box center [662, 237] width 979 height 33
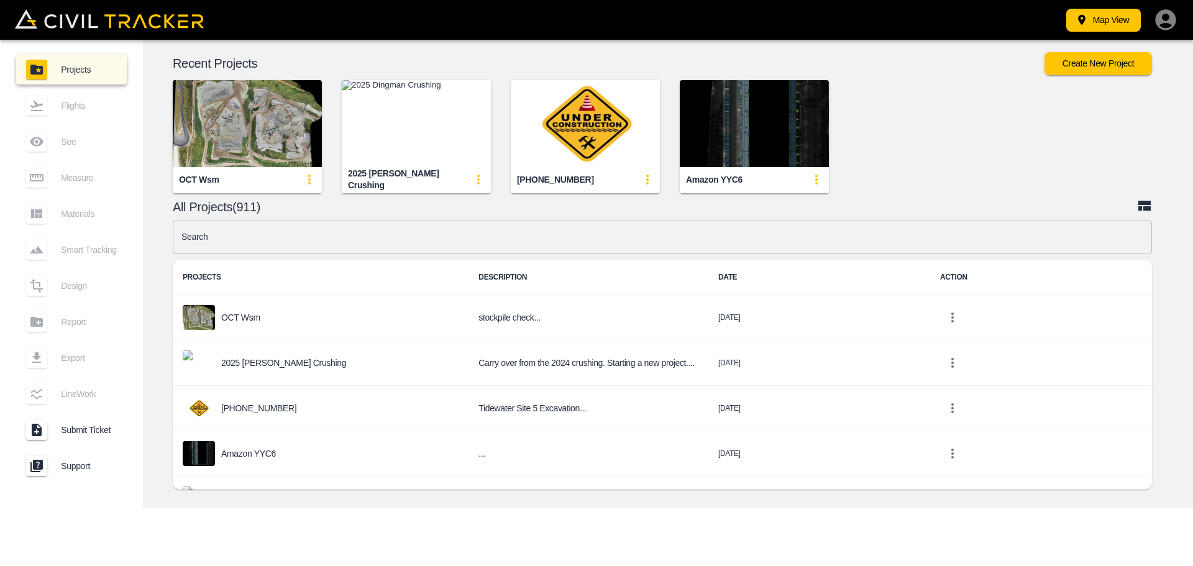
click at [289, 240] on input "text" at bounding box center [662, 237] width 979 height 33
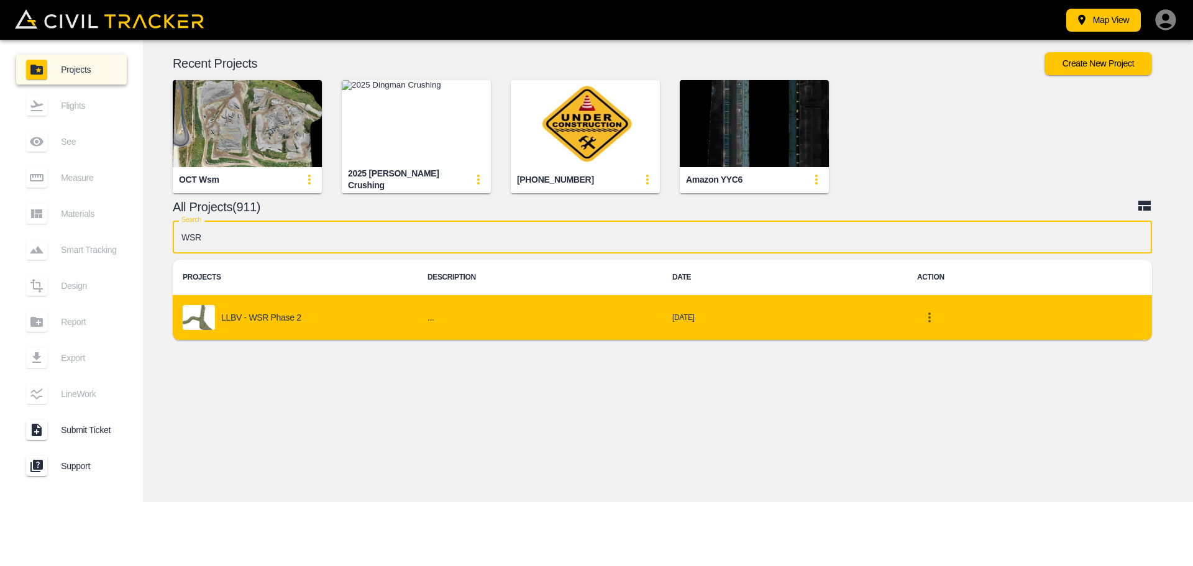
type input "WSR"
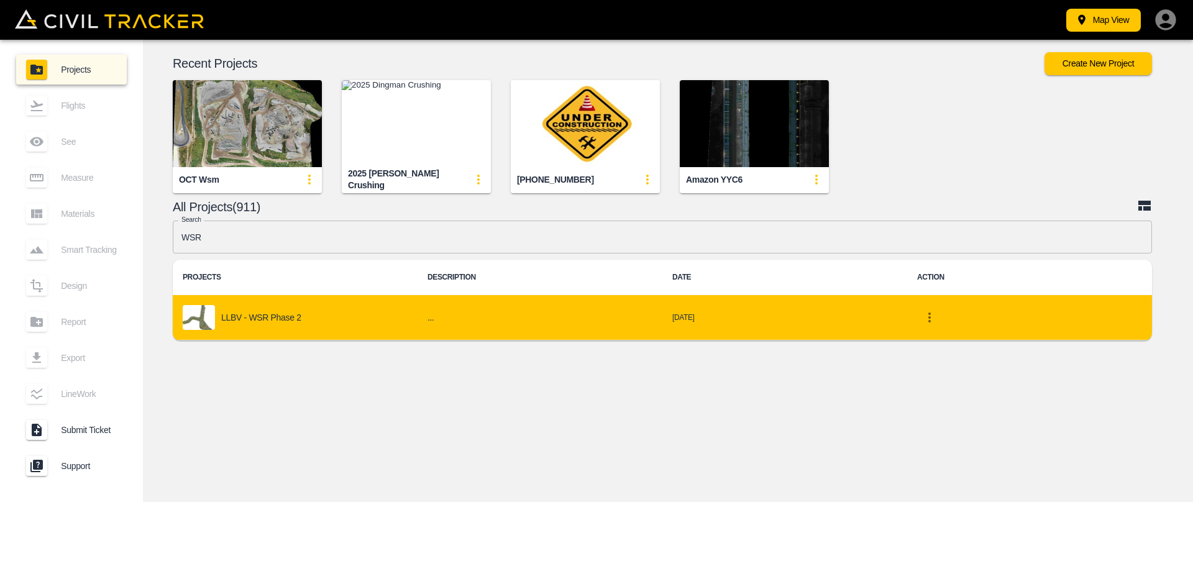
click at [273, 323] on div "LLBV - WSR Phase 2" at bounding box center [295, 317] width 225 height 25
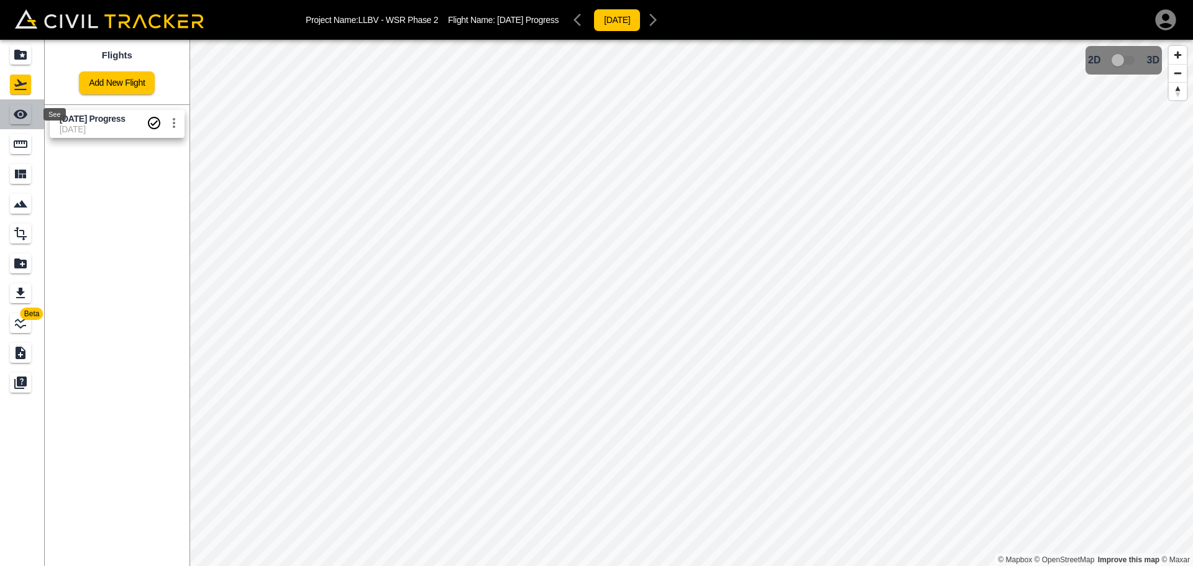
click at [22, 112] on icon "See" at bounding box center [20, 114] width 15 height 15
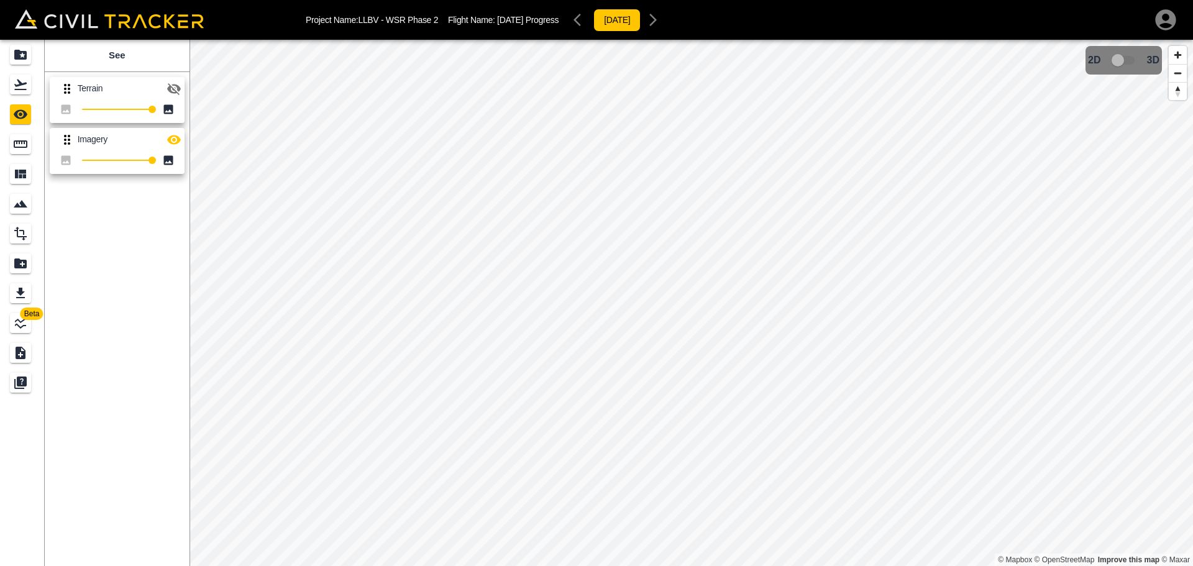
click at [172, 82] on icon "button" at bounding box center [174, 88] width 15 height 15
click at [171, 82] on icon "button" at bounding box center [174, 88] width 15 height 15
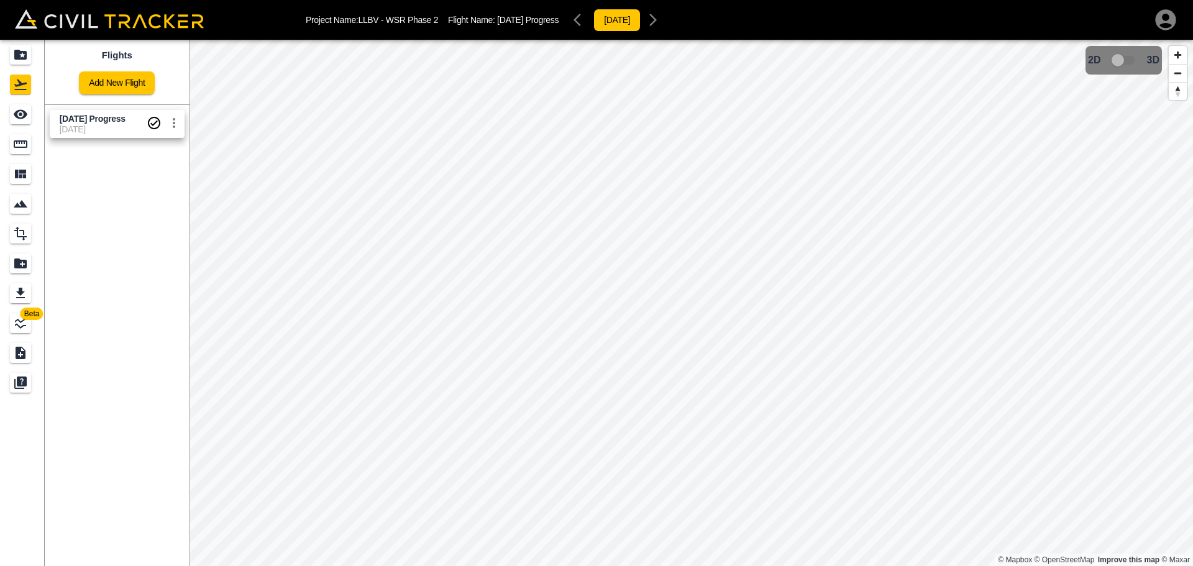
click at [24, 53] on icon "Projects" at bounding box center [20, 55] width 12 height 10
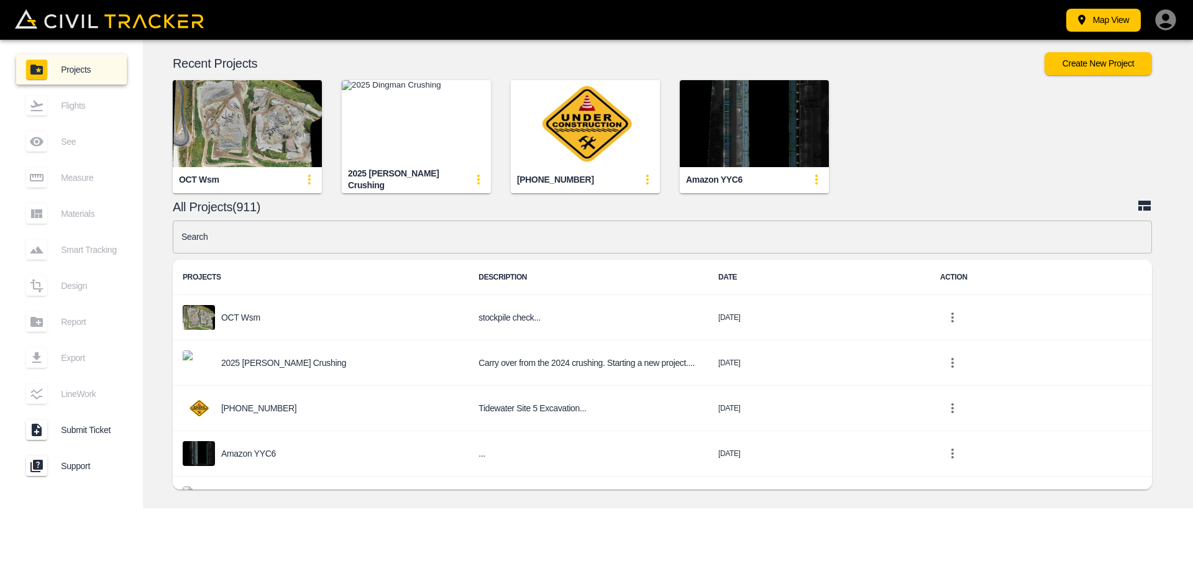
click at [424, 240] on input "text" at bounding box center [662, 237] width 979 height 33
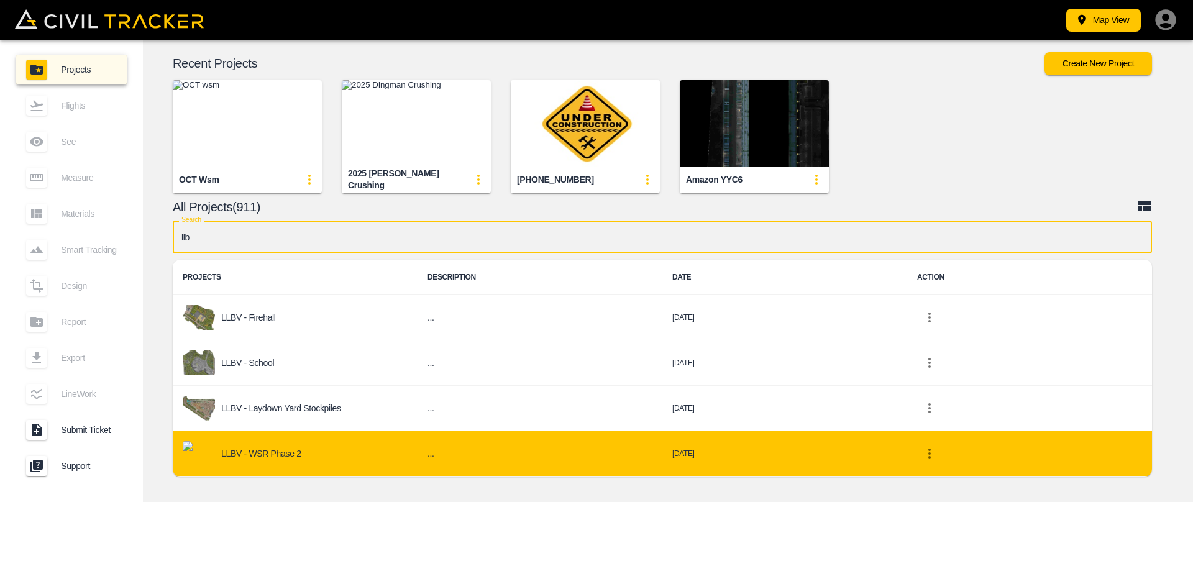
type input "llb"
click at [319, 446] on div "LLBV - WSR Phase 2" at bounding box center [295, 453] width 225 height 25
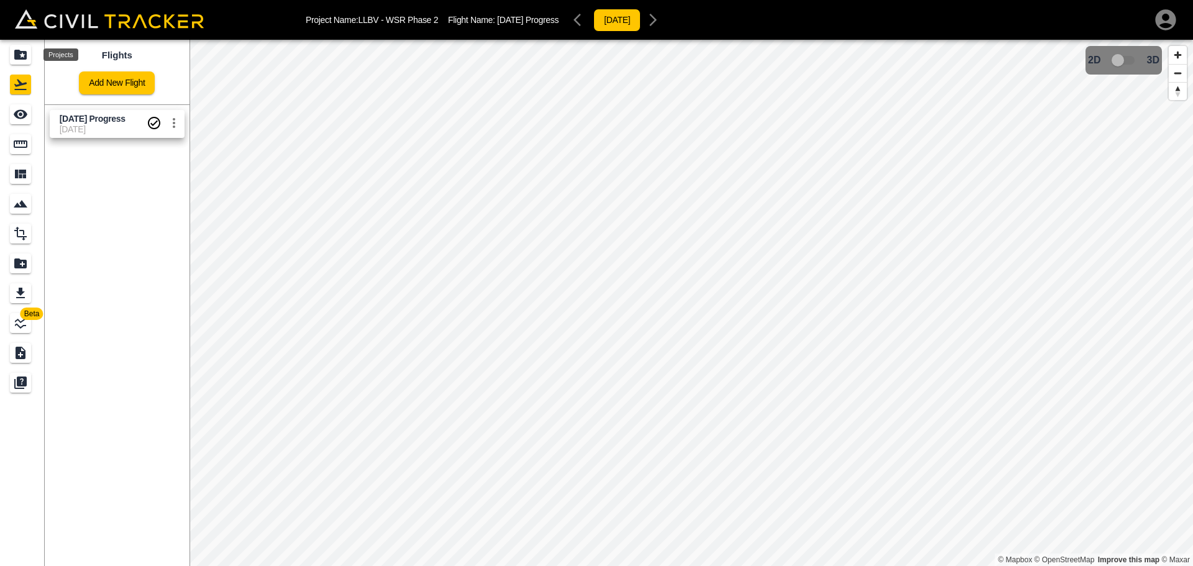
click at [25, 59] on icon "Projects" at bounding box center [20, 55] width 12 height 10
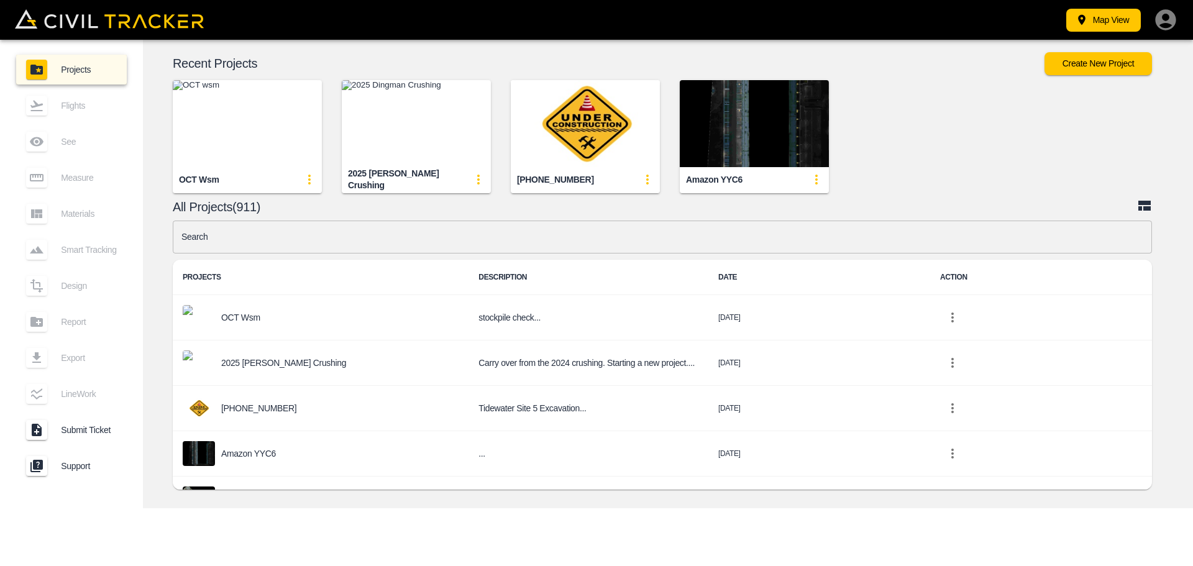
click at [385, 227] on input "text" at bounding box center [662, 237] width 979 height 33
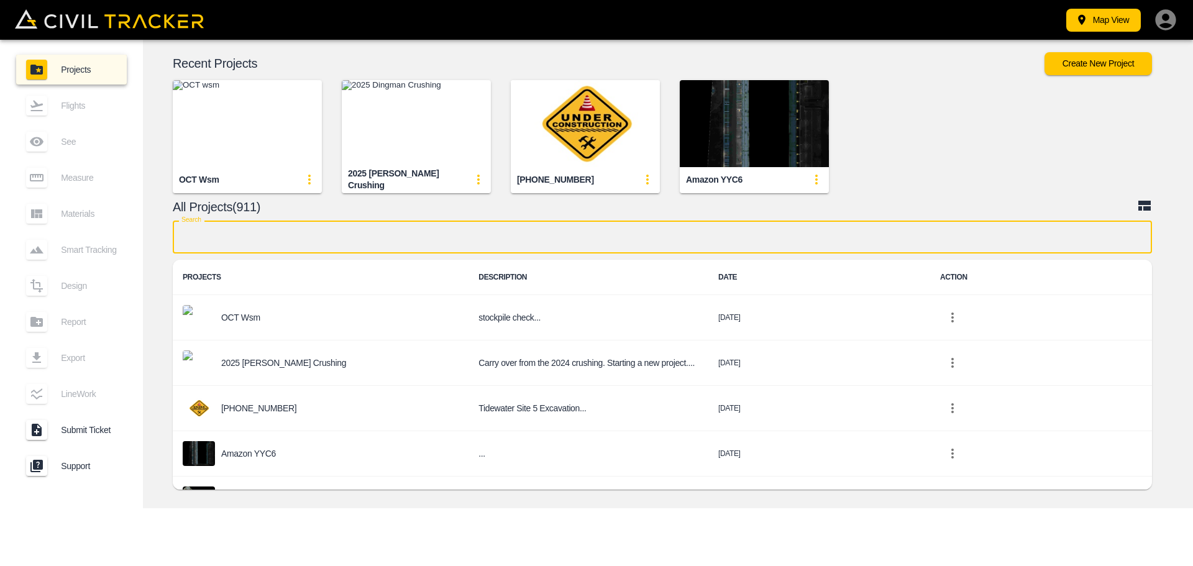
type input ";"
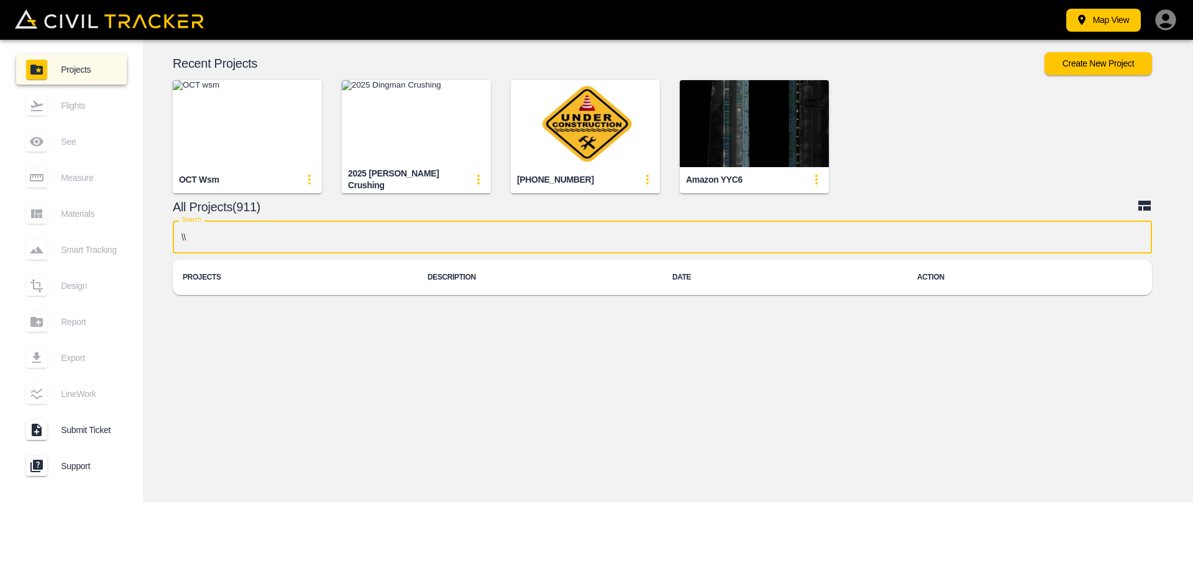
type input "\"
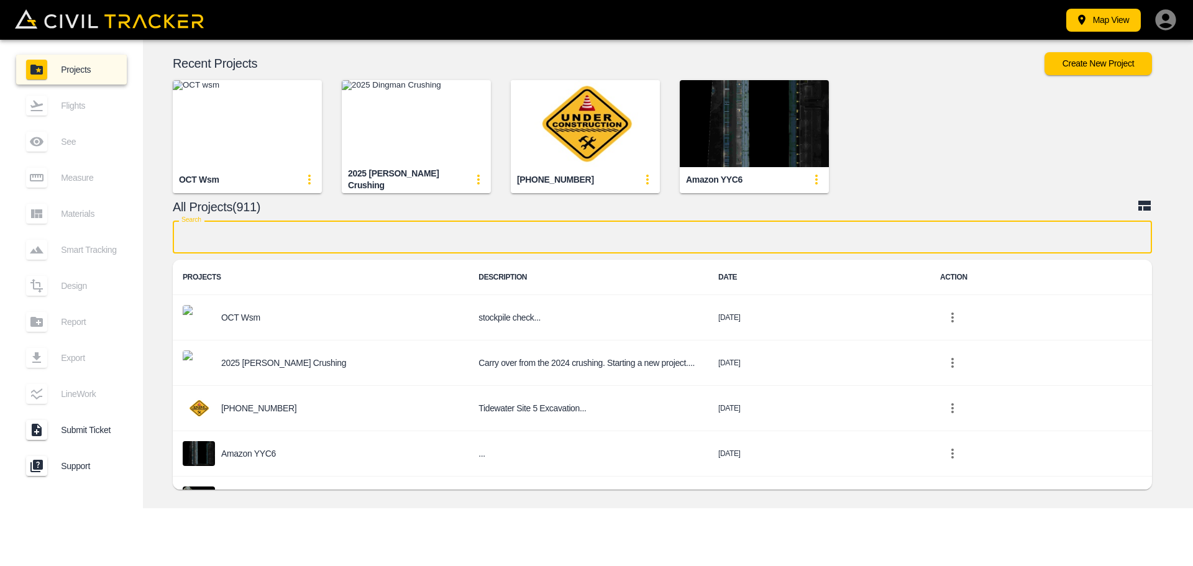
click at [386, 228] on input "text" at bounding box center [662, 237] width 979 height 33
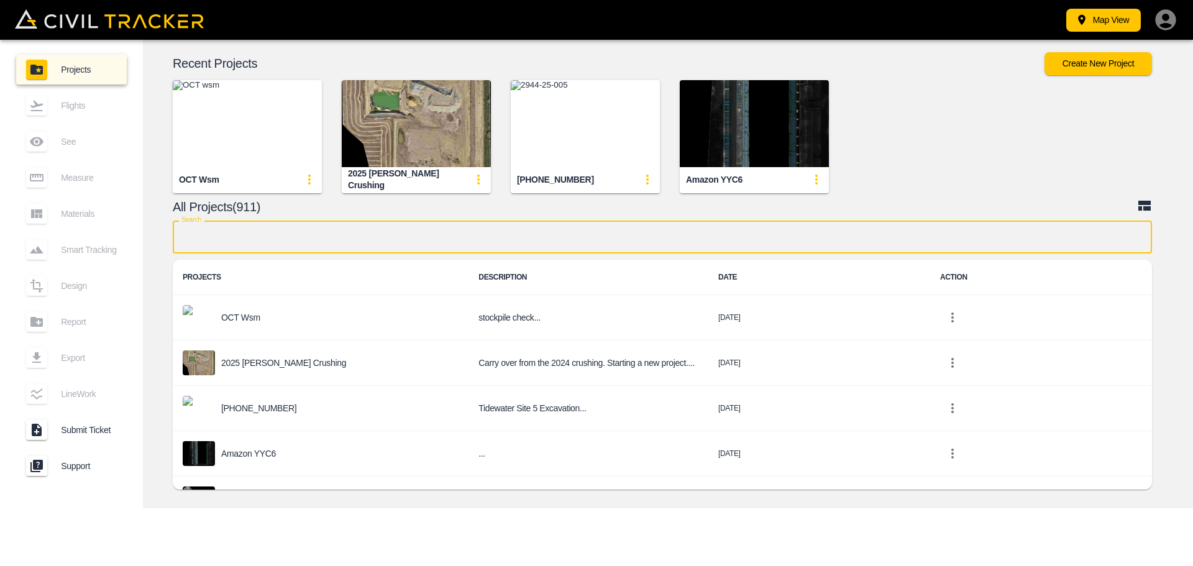
click at [387, 230] on input "text" at bounding box center [662, 237] width 979 height 33
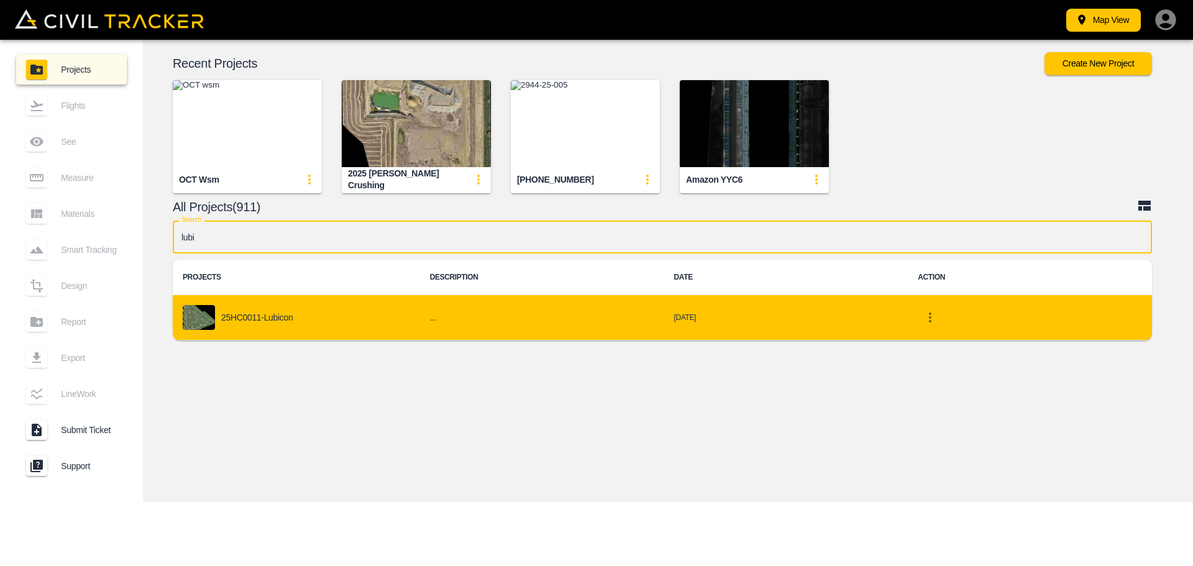
type input "lubi"
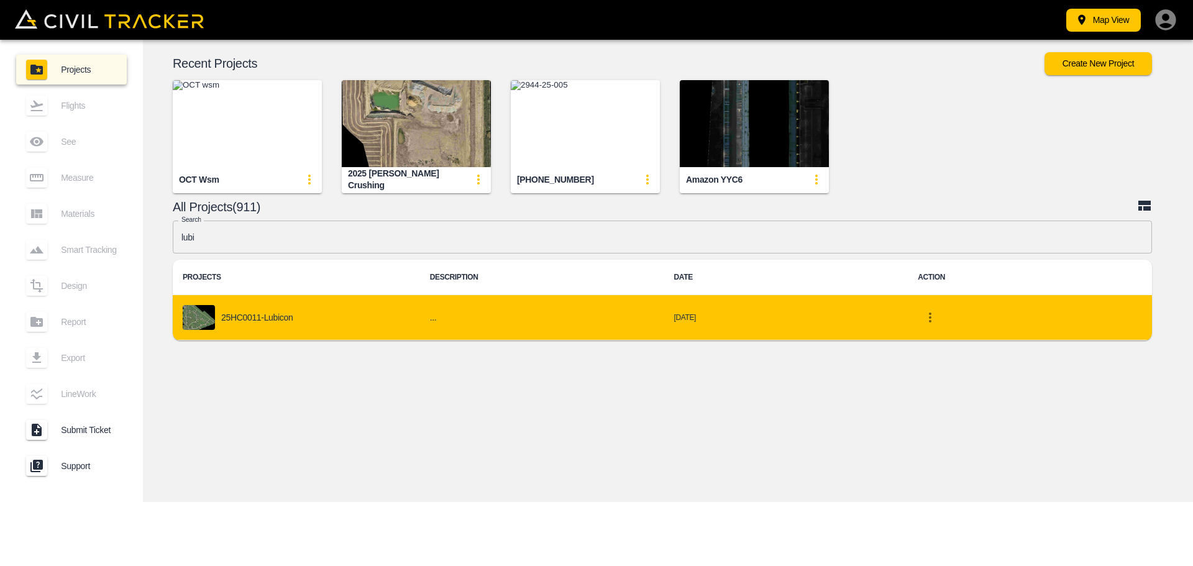
click at [328, 320] on div "25HC0011-Lubicon" at bounding box center [296, 317] width 227 height 25
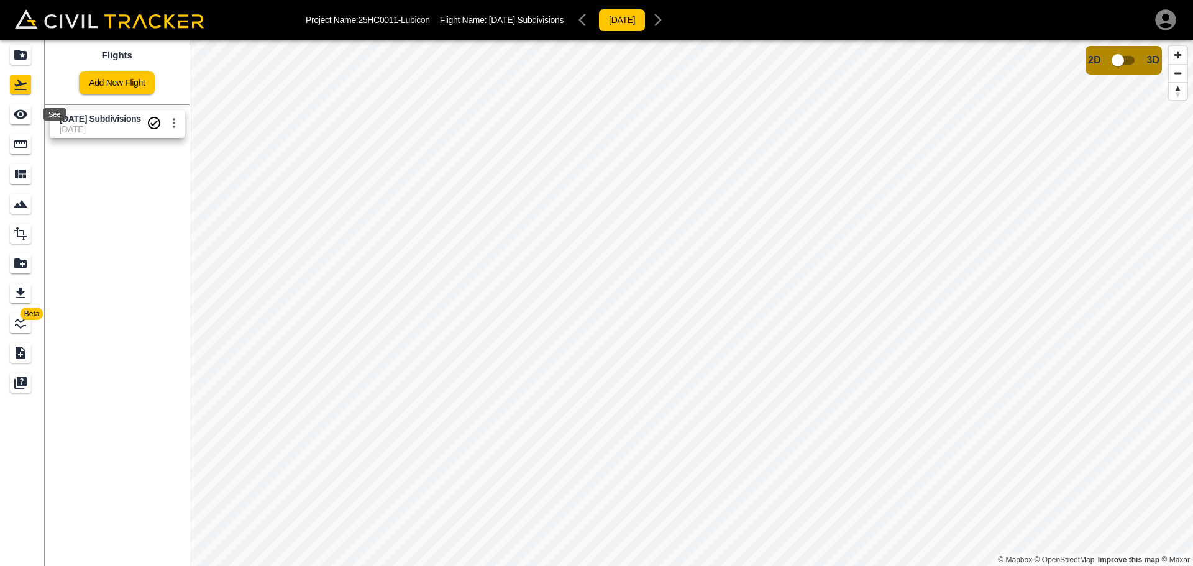
click at [32, 119] on div "See" at bounding box center [22, 114] width 25 height 20
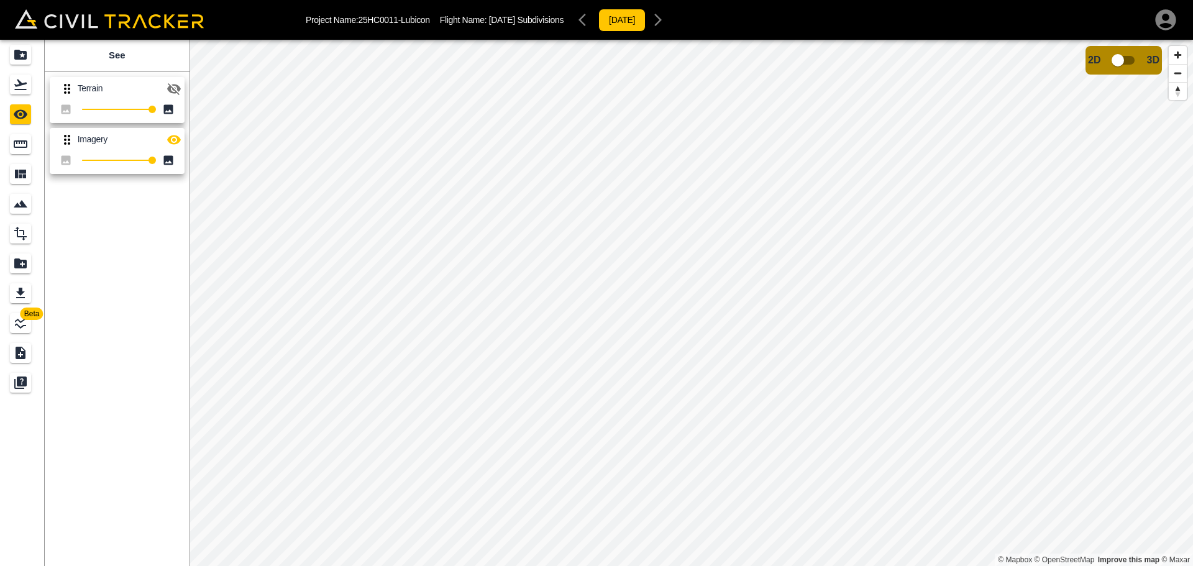
click at [178, 93] on icon "button" at bounding box center [174, 89] width 14 height 12
click at [178, 93] on icon "button" at bounding box center [174, 88] width 15 height 15
click at [1129, 63] on input "checkbox" at bounding box center [1117, 60] width 71 height 24
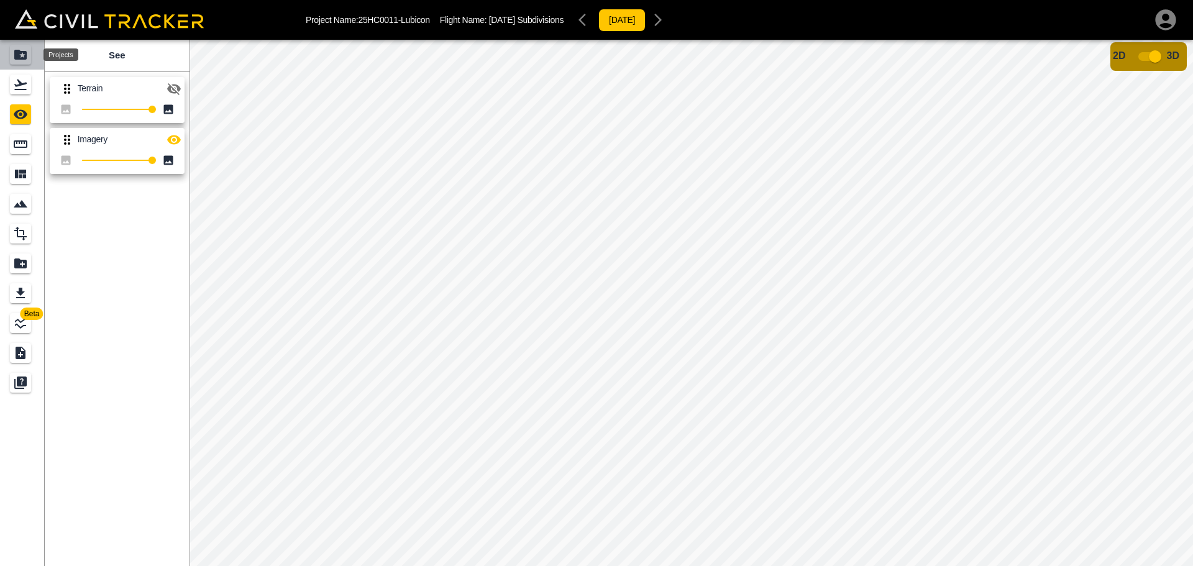
click at [12, 48] on div "Projects" at bounding box center [20, 55] width 21 height 20
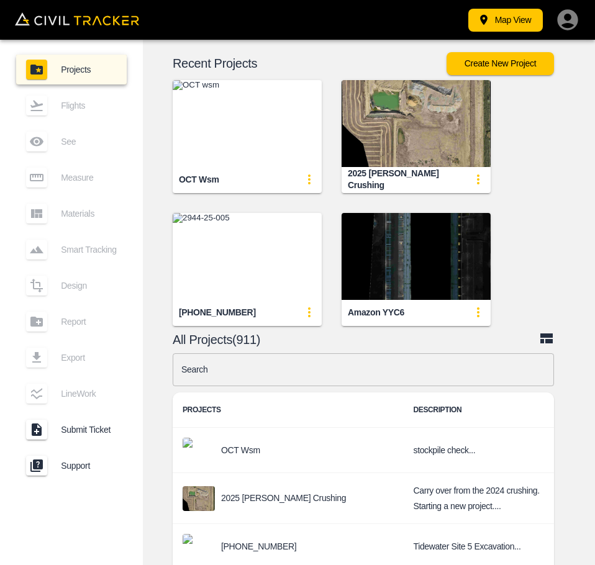
click at [288, 362] on input "text" at bounding box center [363, 370] width 381 height 33
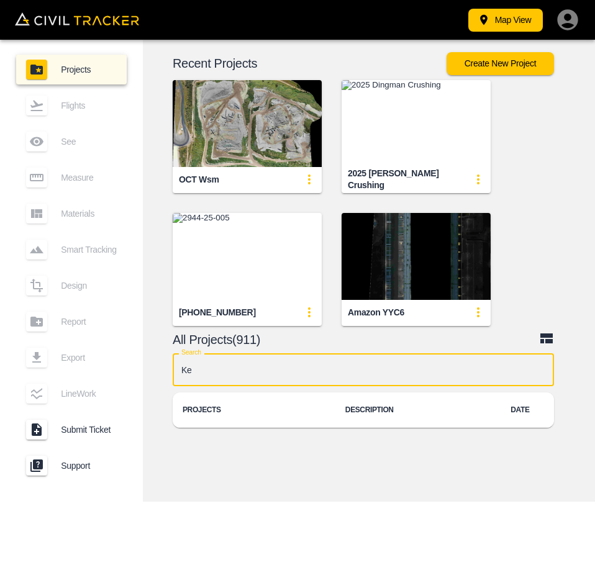
type input "K"
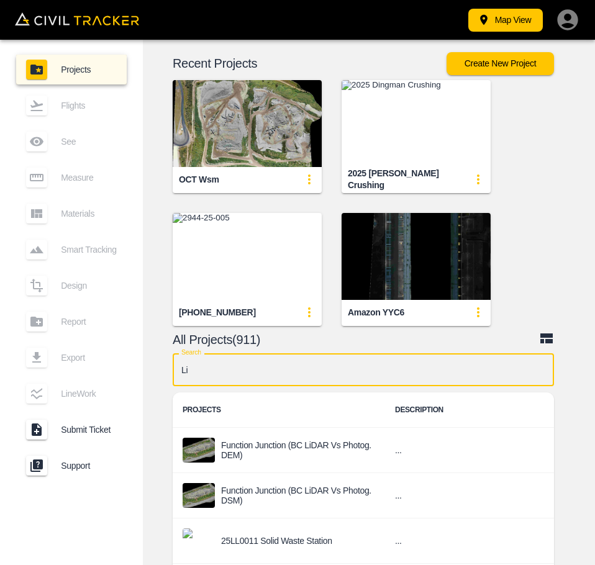
type input "L"
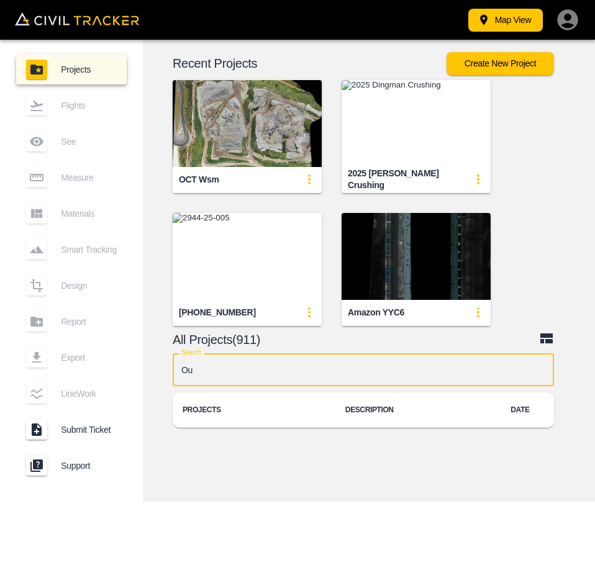
type input "O"
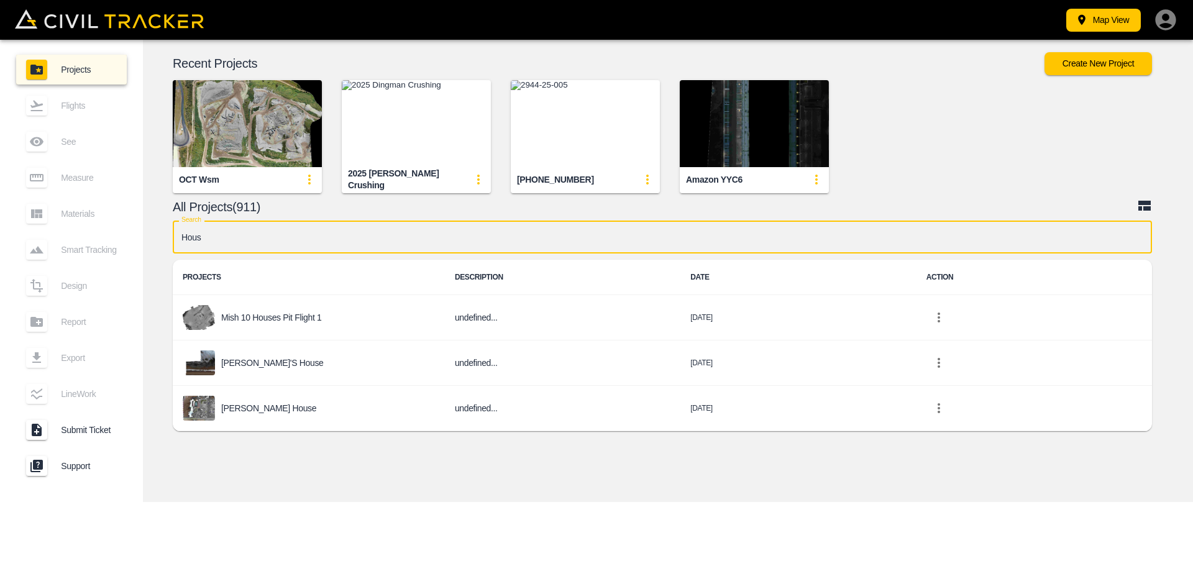
click at [401, 237] on input "Hous" at bounding box center [662, 237] width 979 height 33
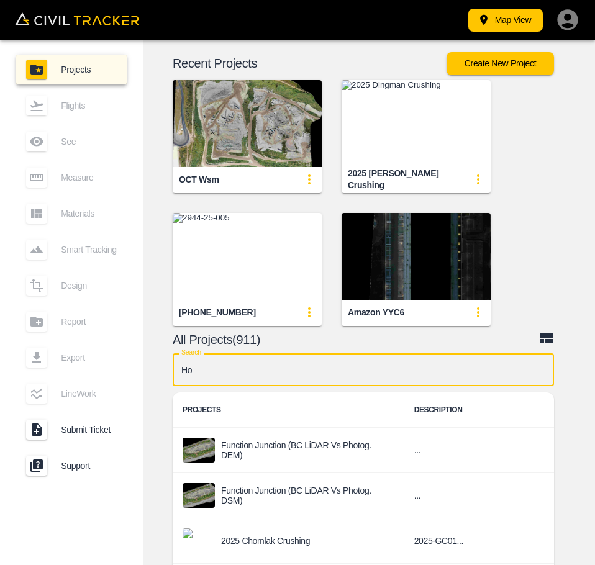
type input "H"
type input "W"
type input "T"
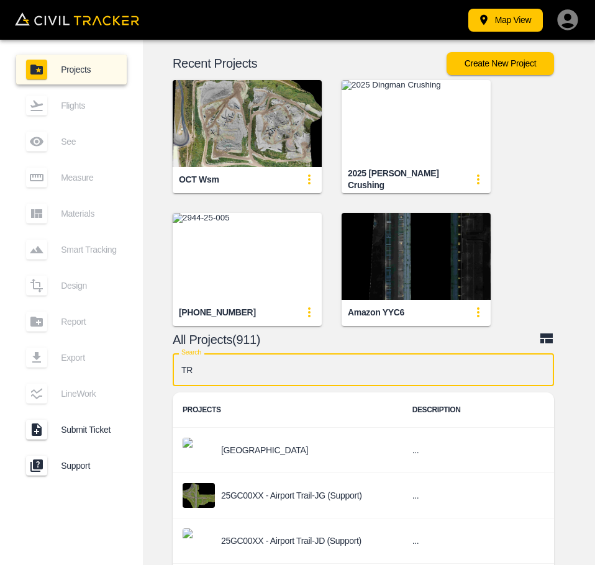
type input "T"
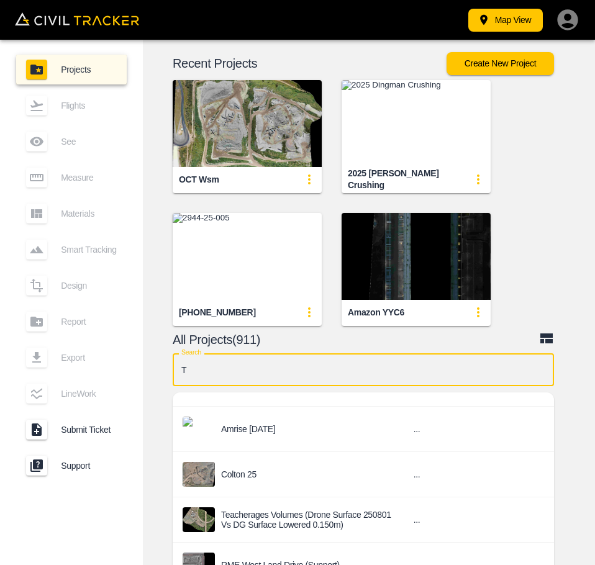
scroll to position [808, 0]
